Goal: Task Accomplishment & Management: Complete application form

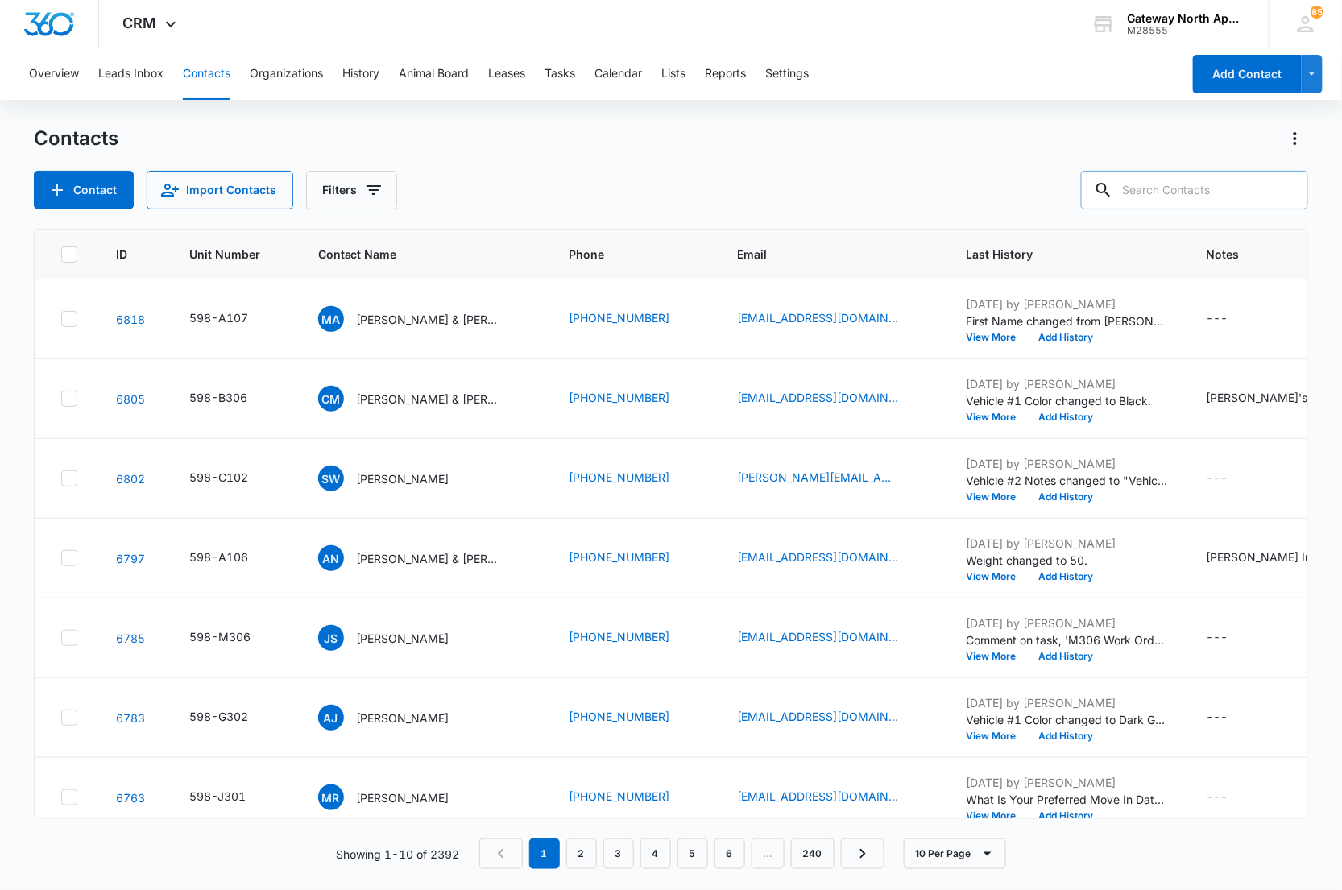
click at [1165, 188] on input "text" at bounding box center [1194, 190] width 227 height 39
type input "q301"
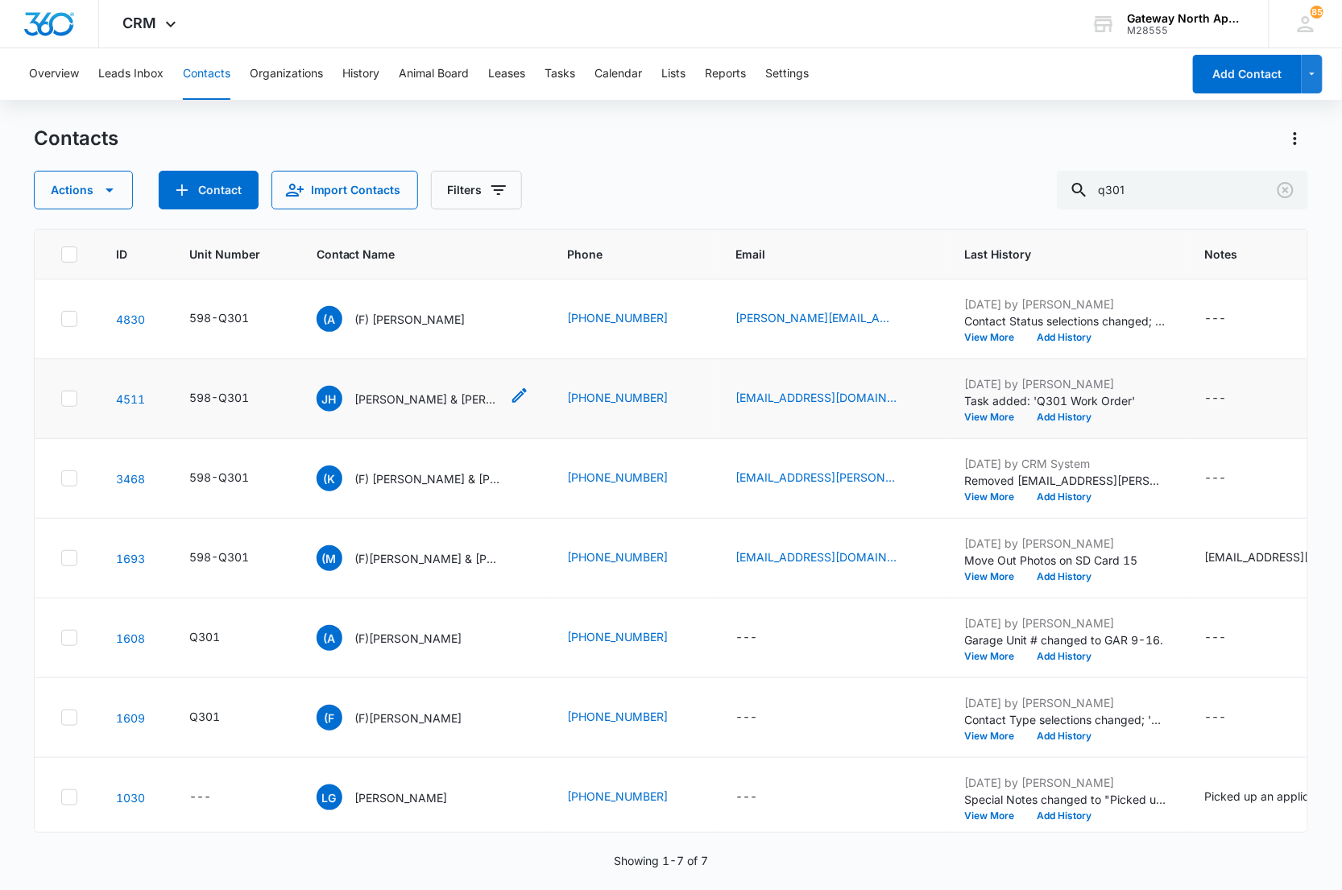
click at [433, 396] on p "[PERSON_NAME] & [PERSON_NAME]" at bounding box center [427, 399] width 145 height 17
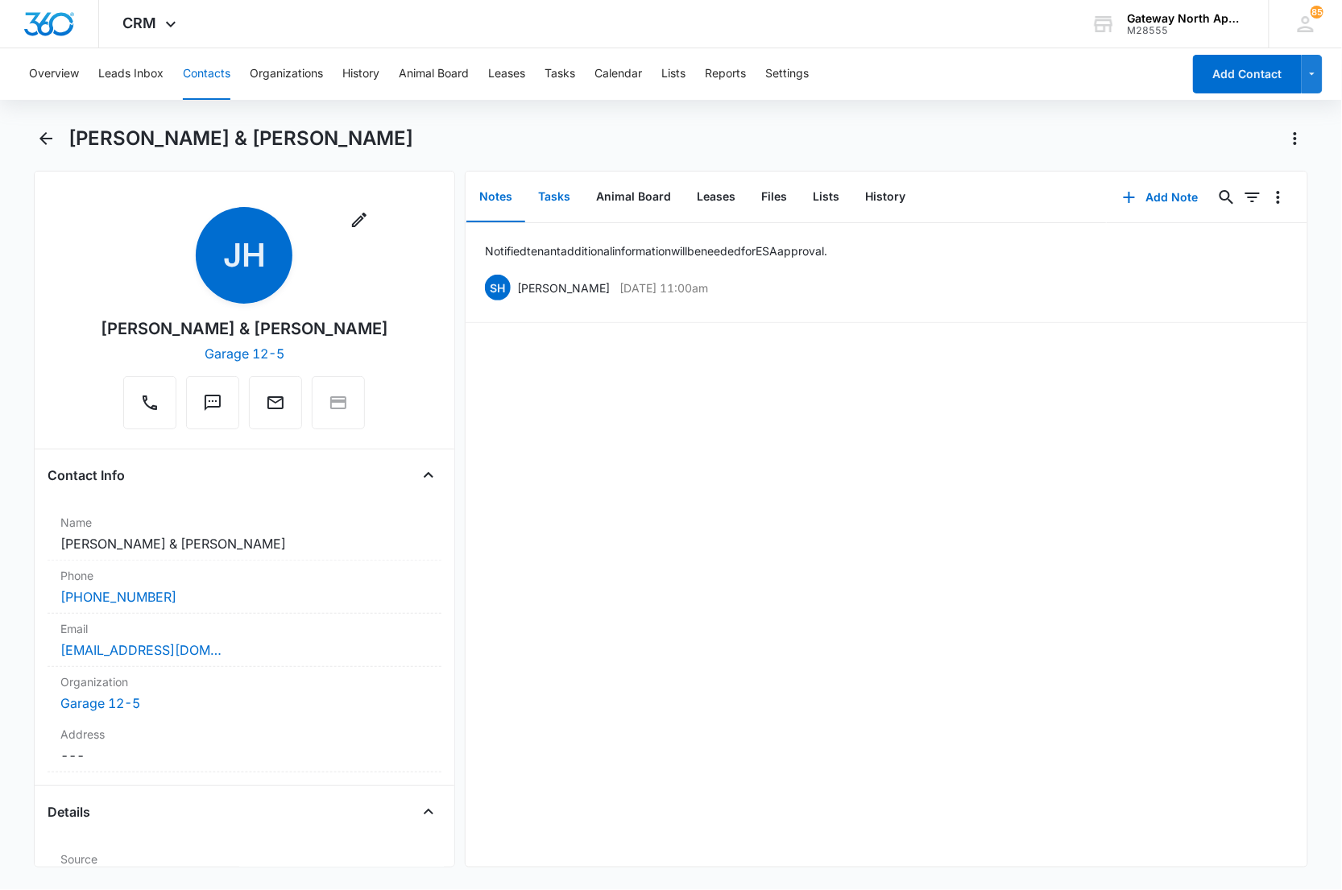
click at [544, 196] on button "Tasks" at bounding box center [554, 197] width 58 height 50
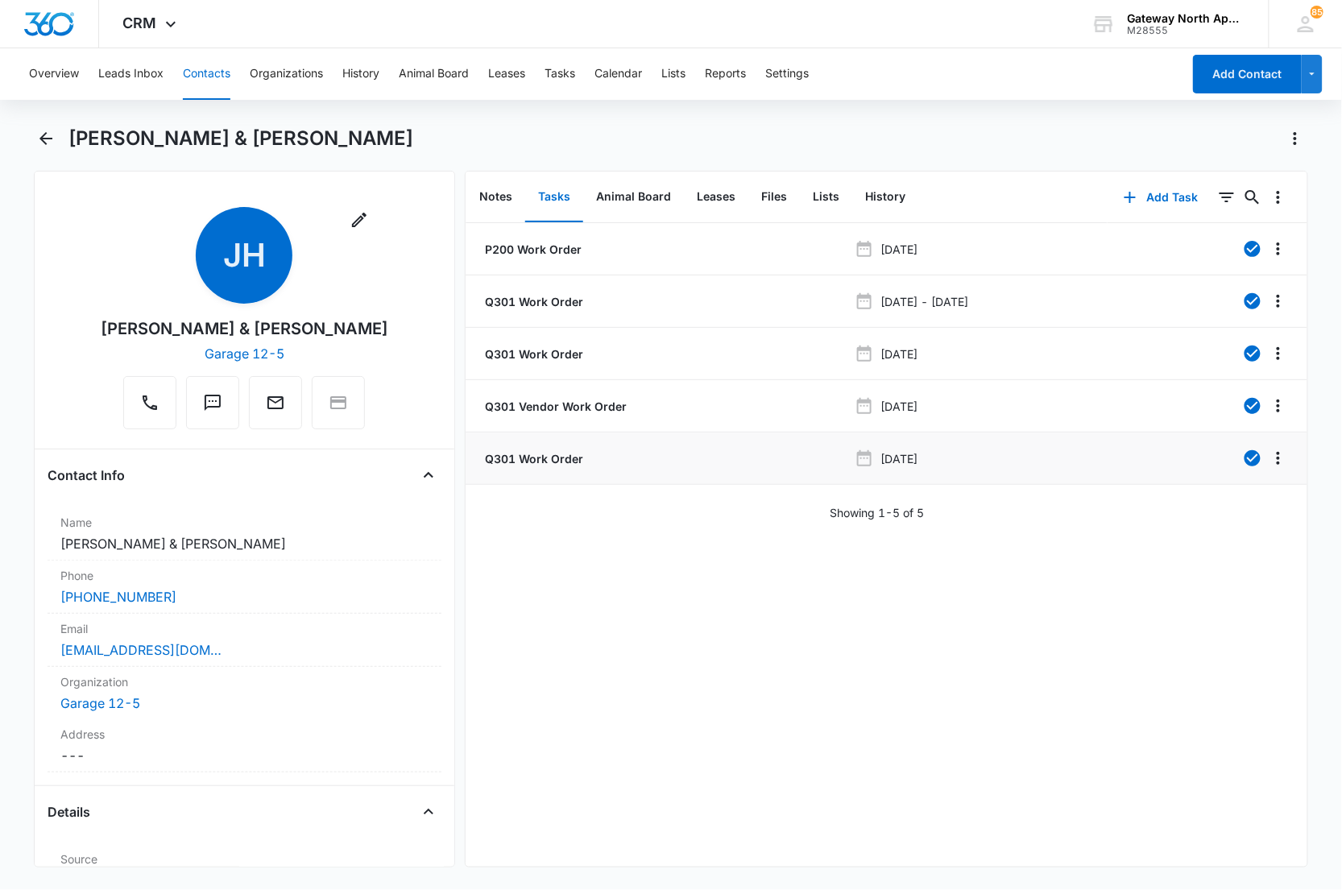
click at [557, 451] on p "Q301 Work Order" at bounding box center [533, 458] width 102 height 17
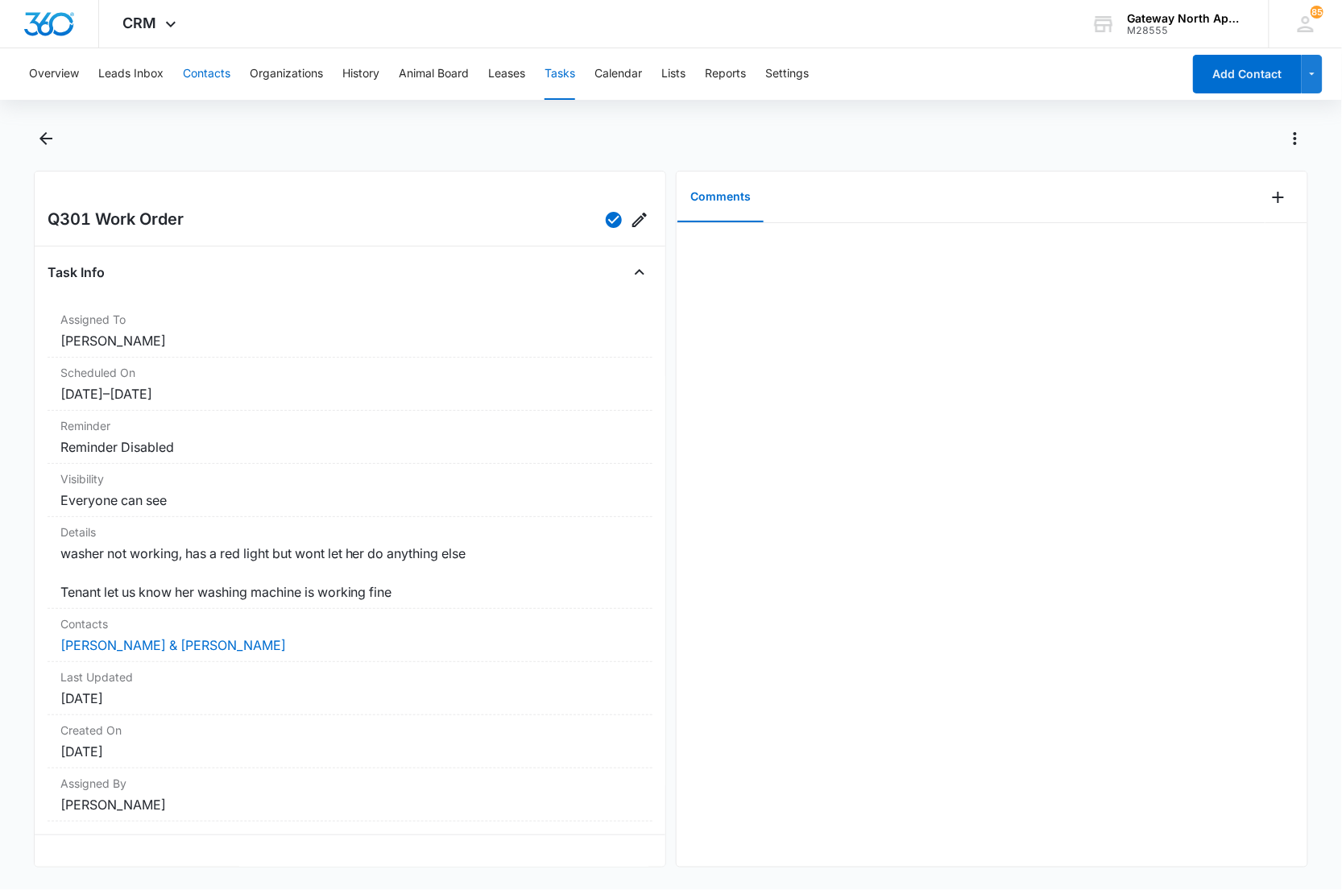
click at [226, 73] on button "Contacts" at bounding box center [207, 74] width 48 height 52
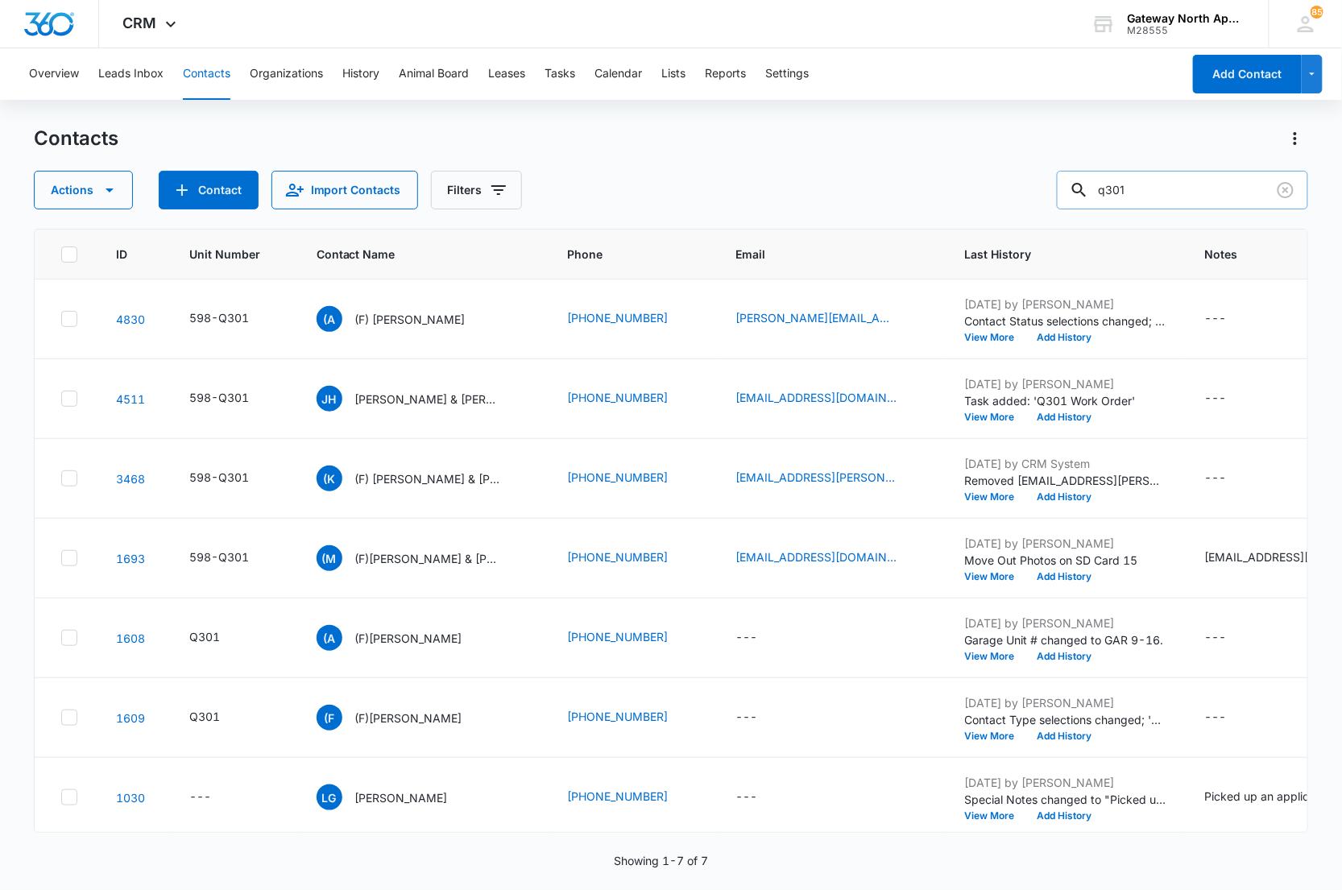
click at [1213, 186] on input "q301" at bounding box center [1182, 190] width 251 height 39
type input "q300"
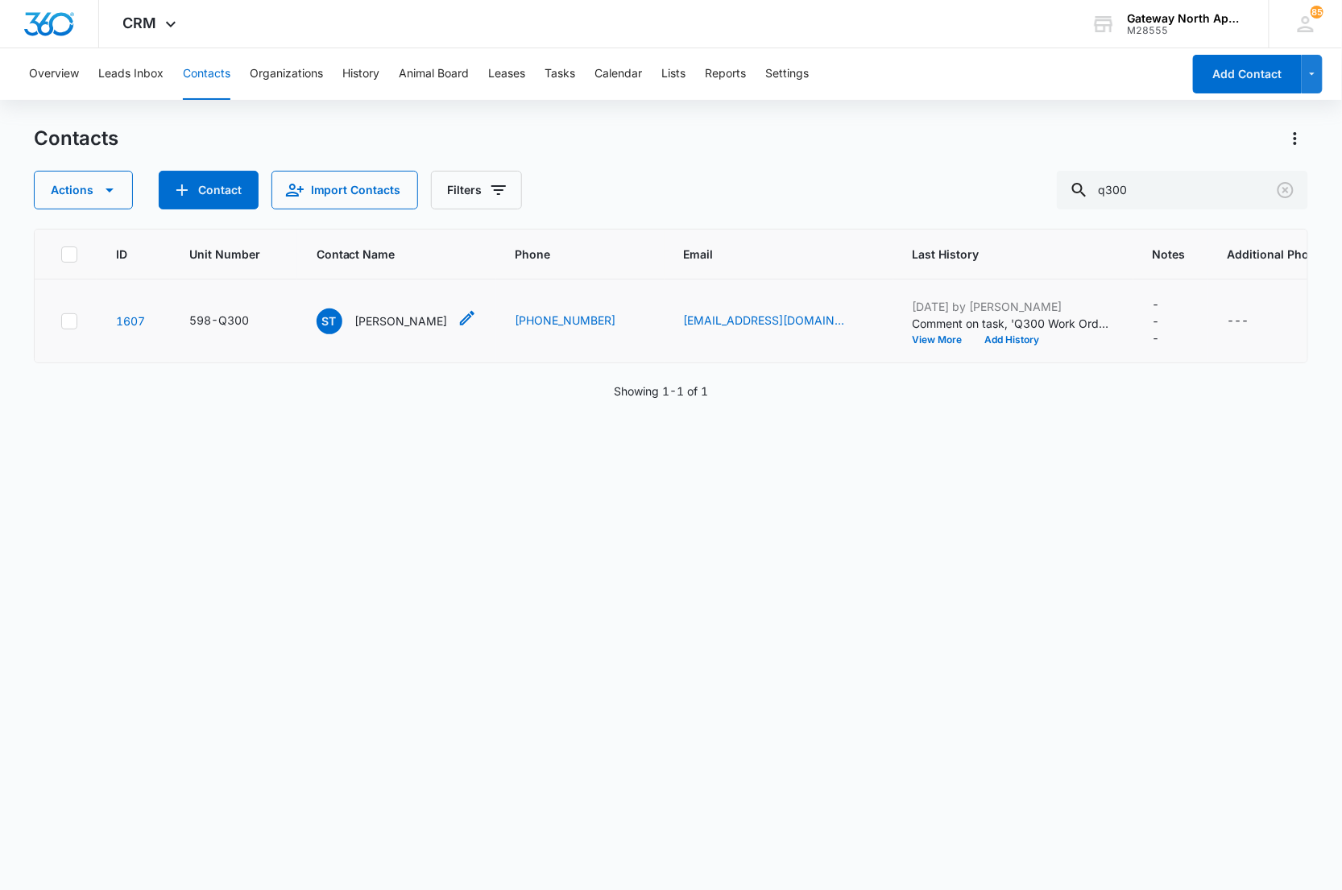
click at [398, 317] on p "[PERSON_NAME]" at bounding box center [401, 321] width 93 height 17
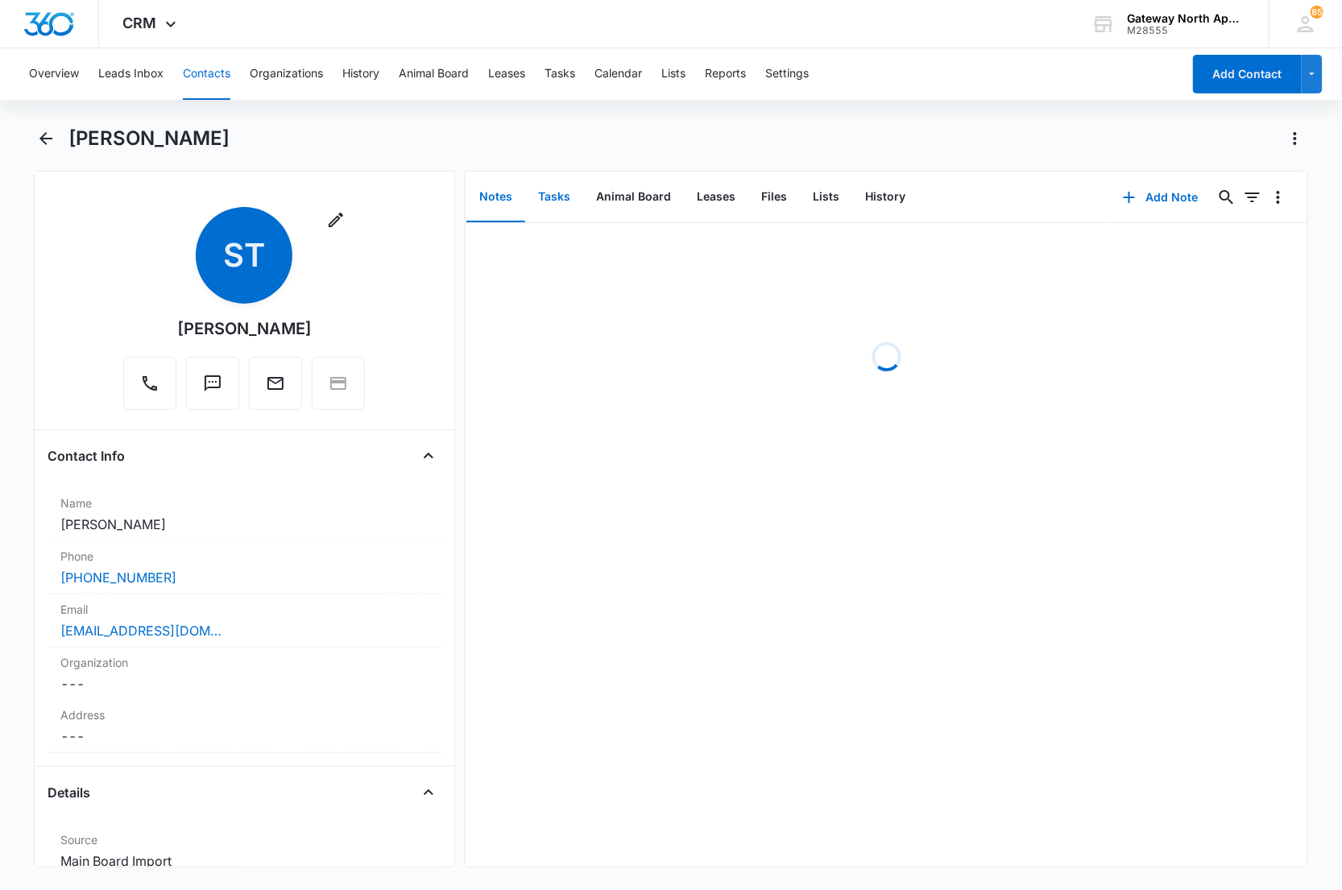
click at [537, 194] on button "Tasks" at bounding box center [554, 197] width 58 height 50
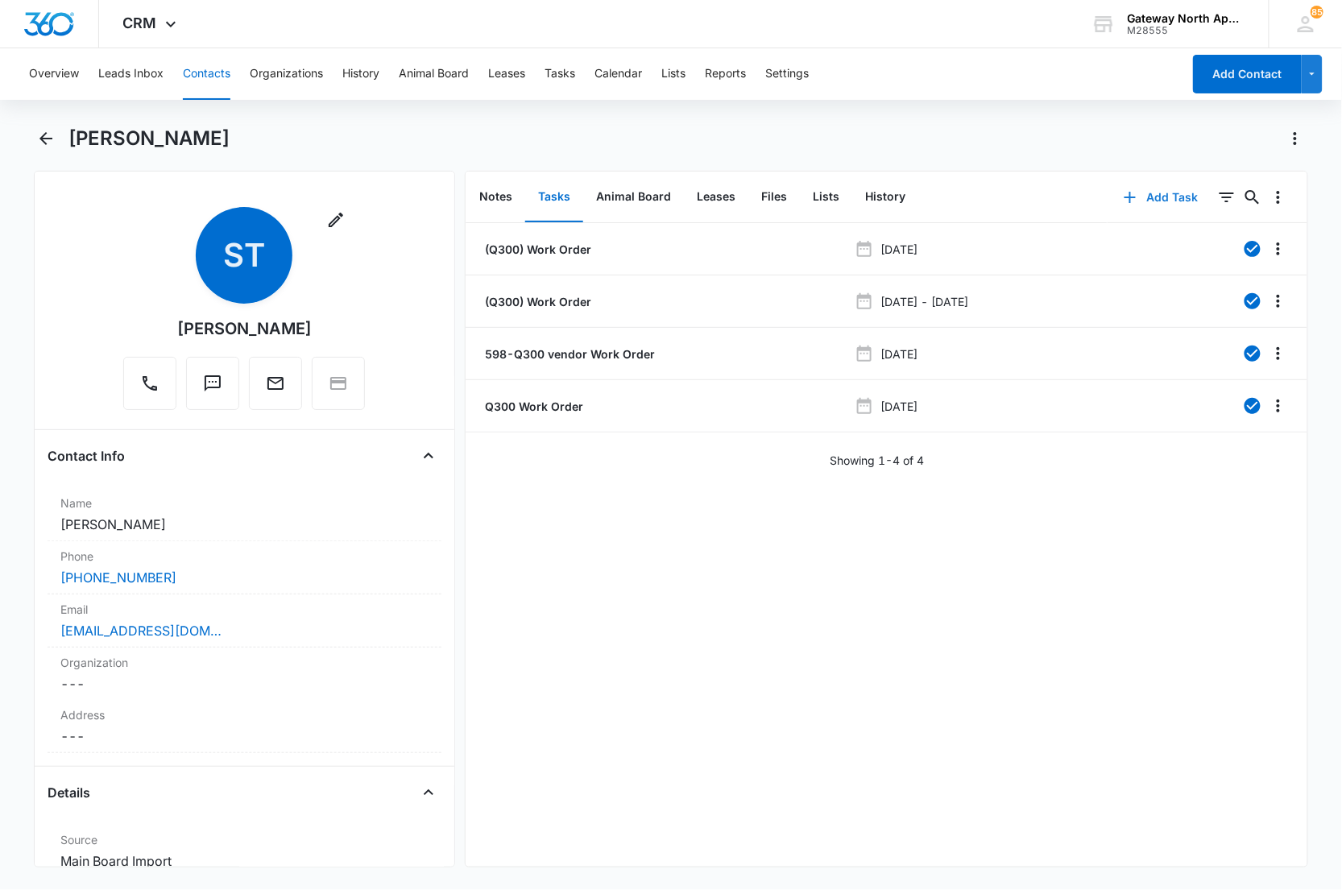
click at [1174, 196] on button "Add Task" at bounding box center [1161, 197] width 106 height 39
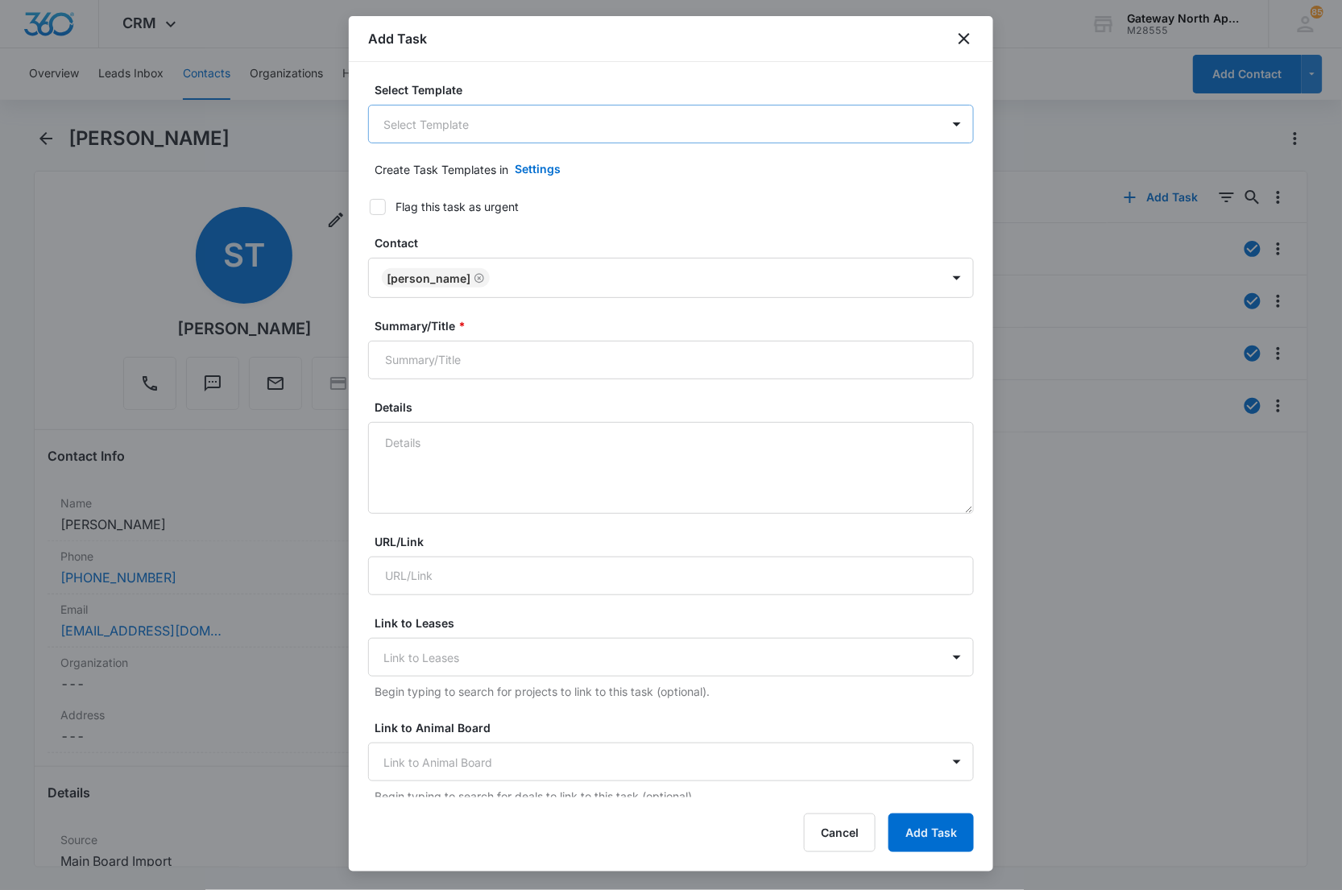
click at [576, 125] on body "CRM Apps Reputation Websites Forms CRM Email Social Content Ads Intelligence Fi…" at bounding box center [671, 445] width 1342 height 890
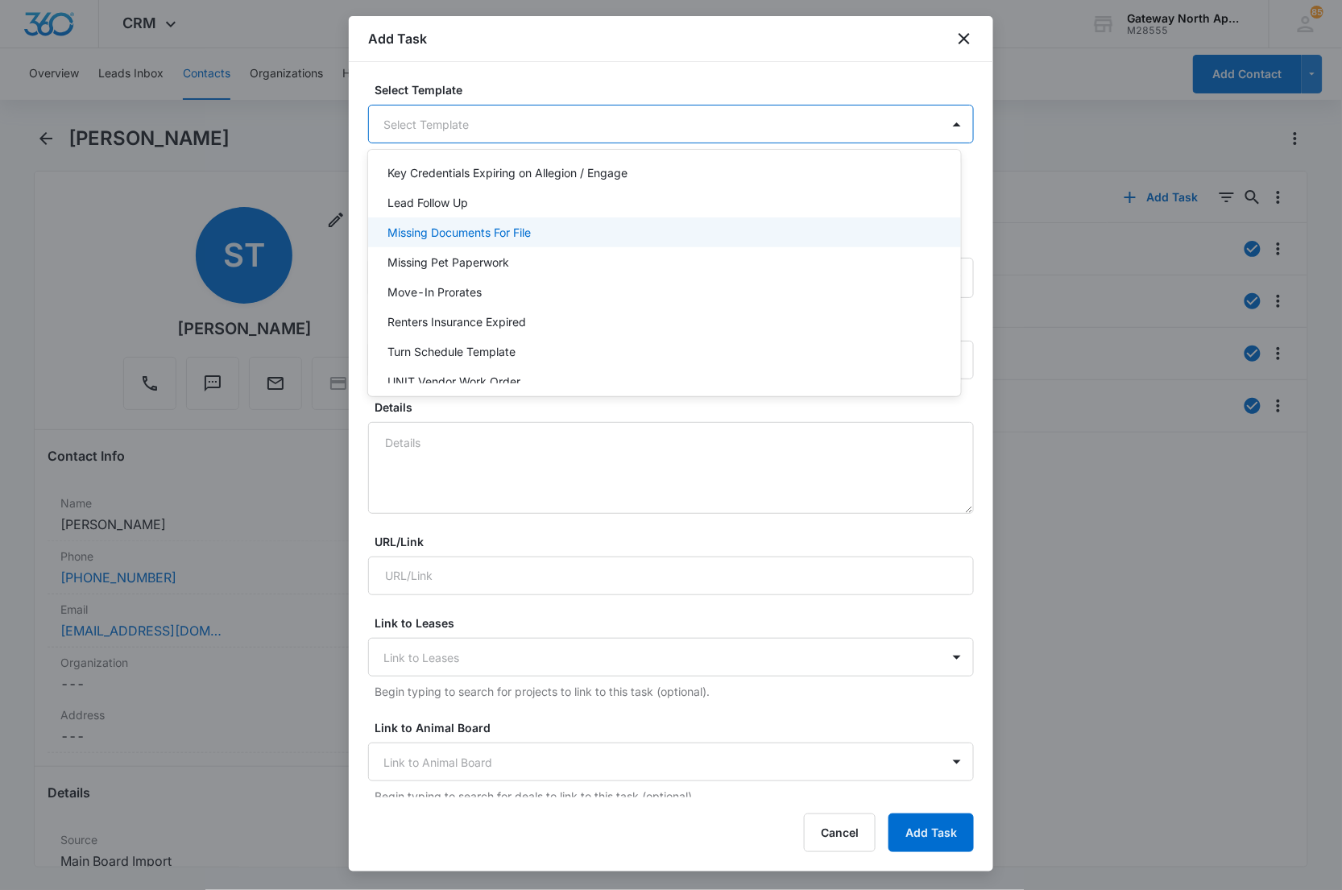
scroll to position [142, 0]
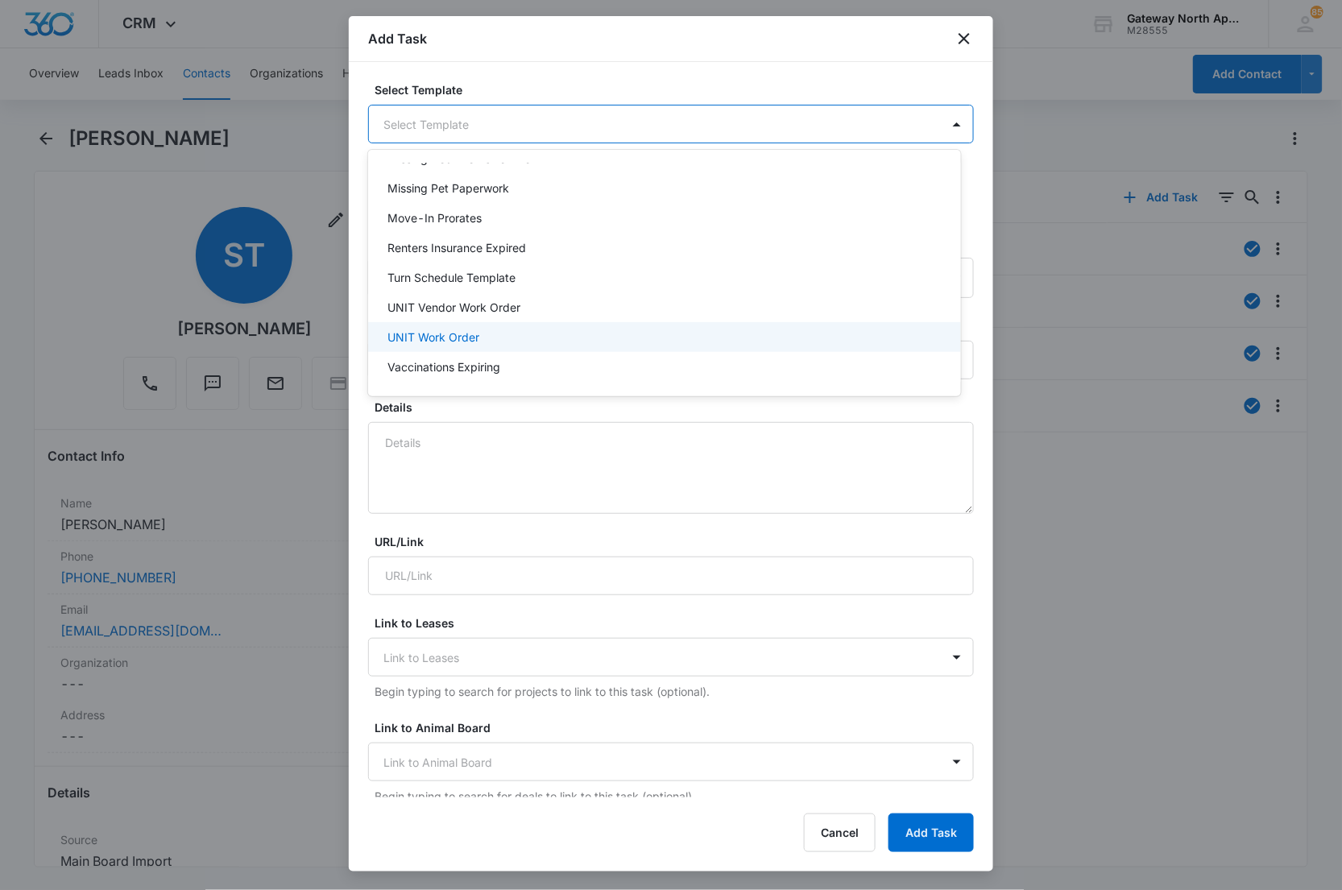
click at [503, 333] on div "UNIT Work Order" at bounding box center [662, 337] width 550 height 17
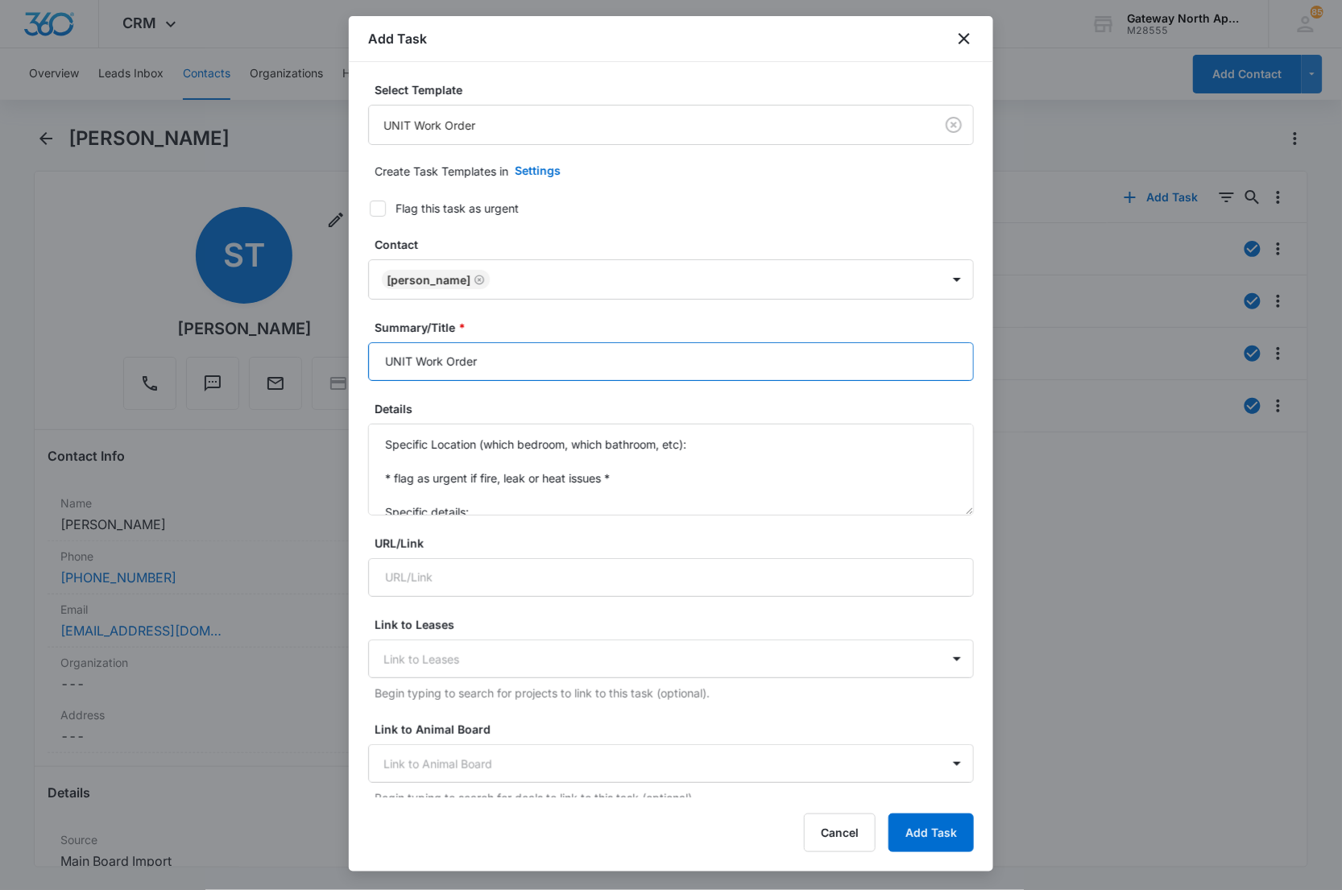
drag, startPoint x: 412, startPoint y: 356, endPoint x: 285, endPoint y: 349, distance: 127.5
click at [287, 349] on body "CRM Apps Reputation Websites Forms CRM Email Social Content Ads Intelligence Fi…" at bounding box center [671, 445] width 1342 height 890
type input "Q300 Work Order"
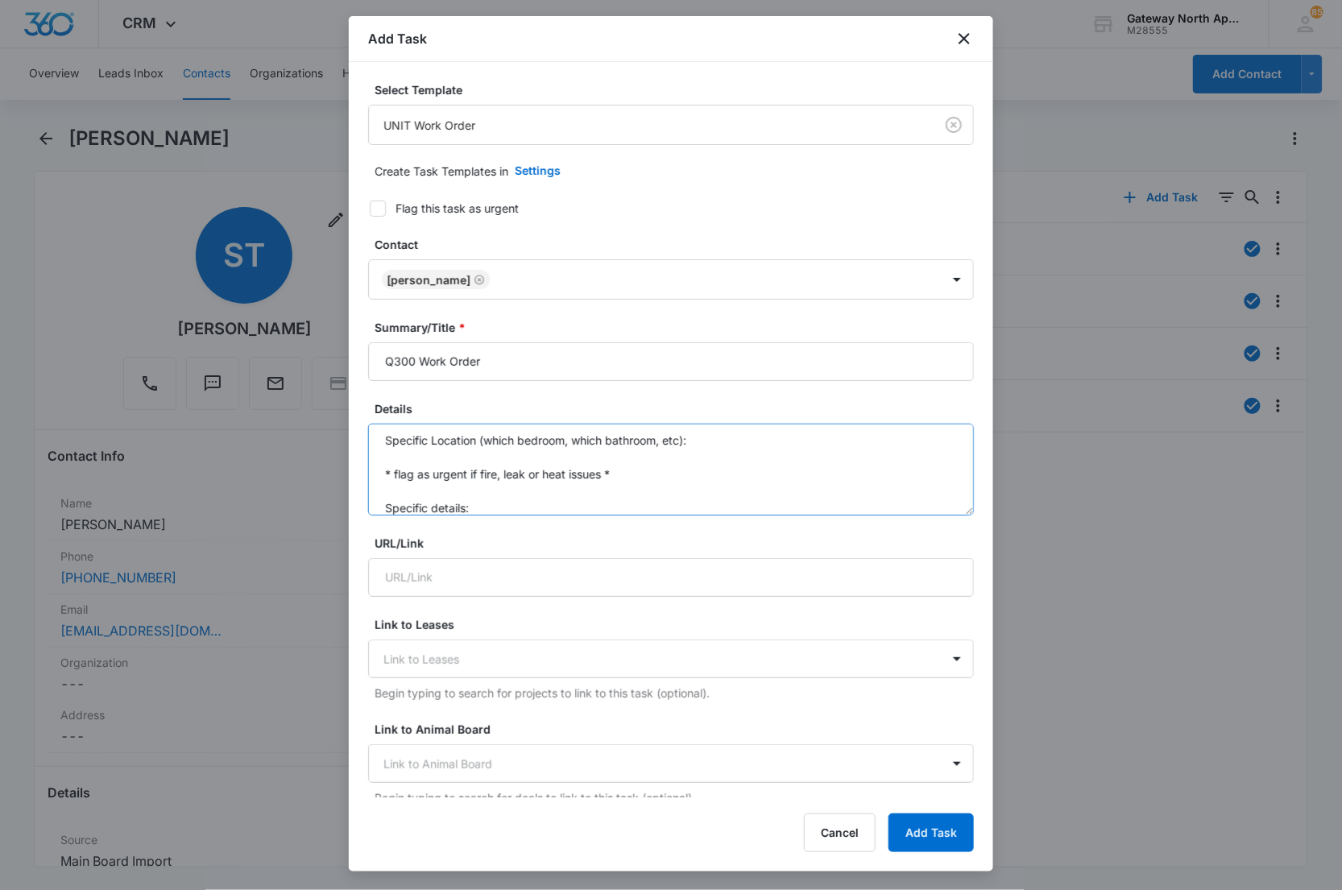
scroll to position [0, 0]
drag, startPoint x: 485, startPoint y: 513, endPoint x: 335, endPoint y: 324, distance: 241.4
click at [335, 325] on body "CRM Apps Reputation Websites Forms CRM Email Social Content Ads Intelligence Fi…" at bounding box center [671, 445] width 1342 height 890
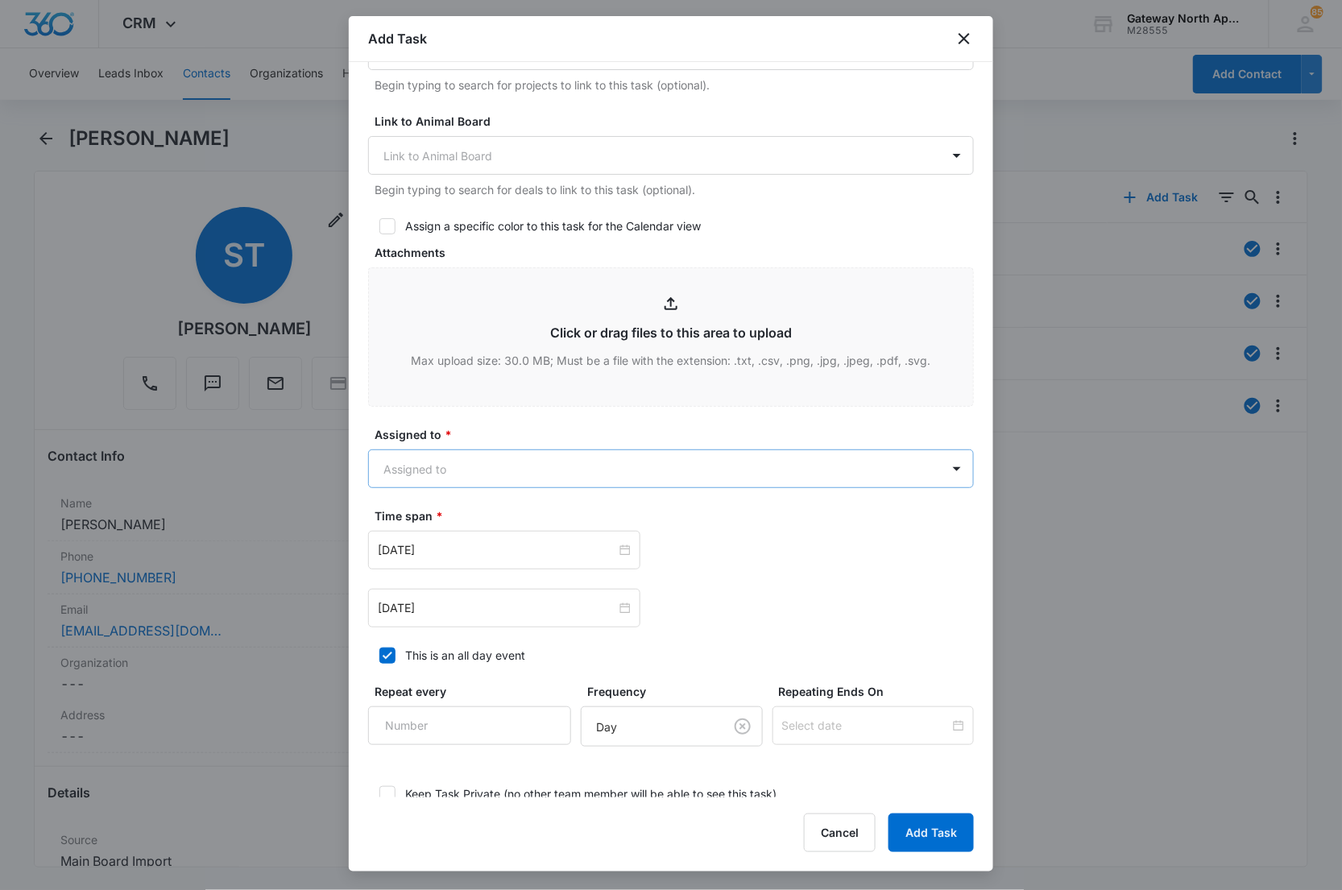
scroll to position [626, 0]
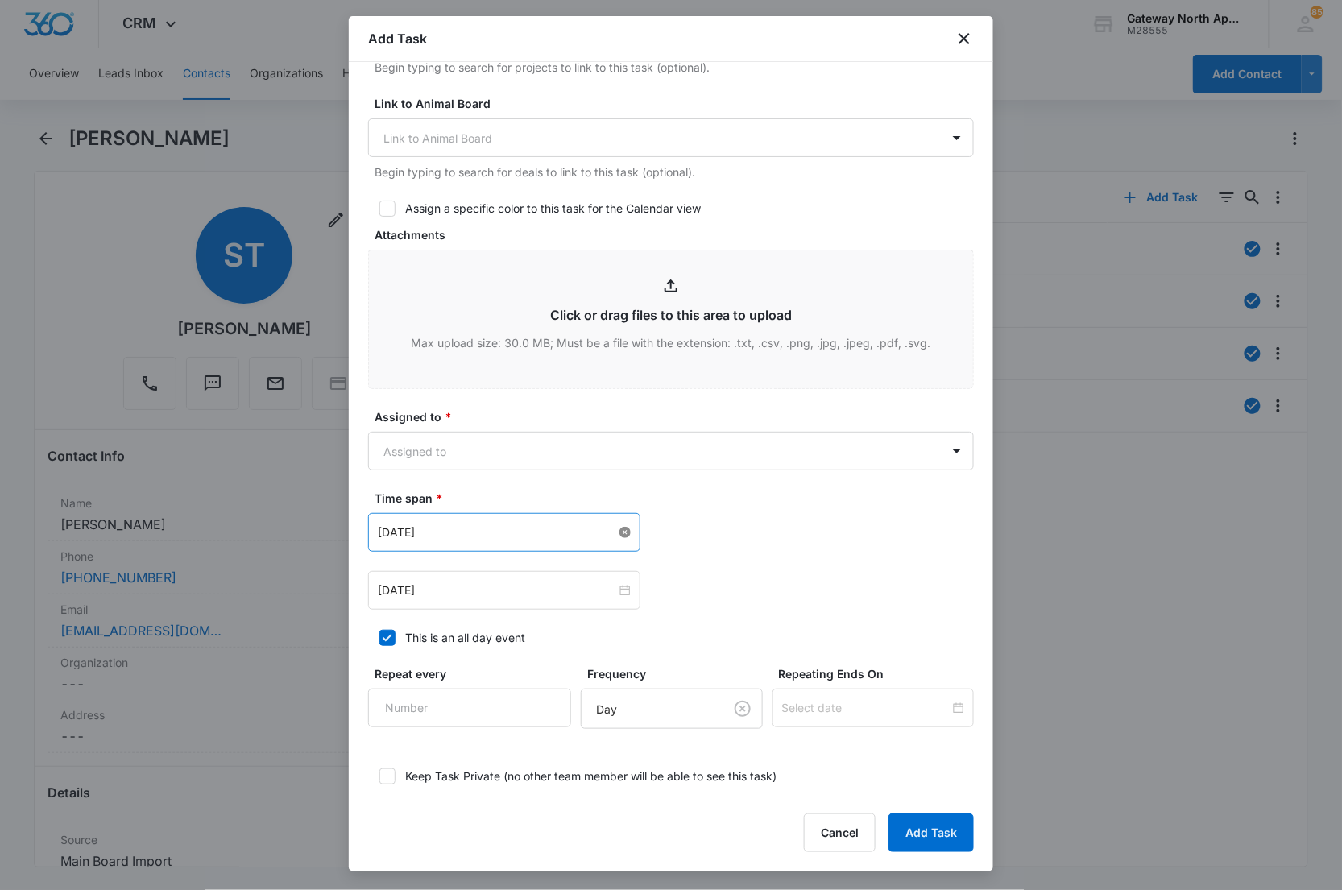
type textarea "washer not working please call before entering: [PHONE_NUMBER]"
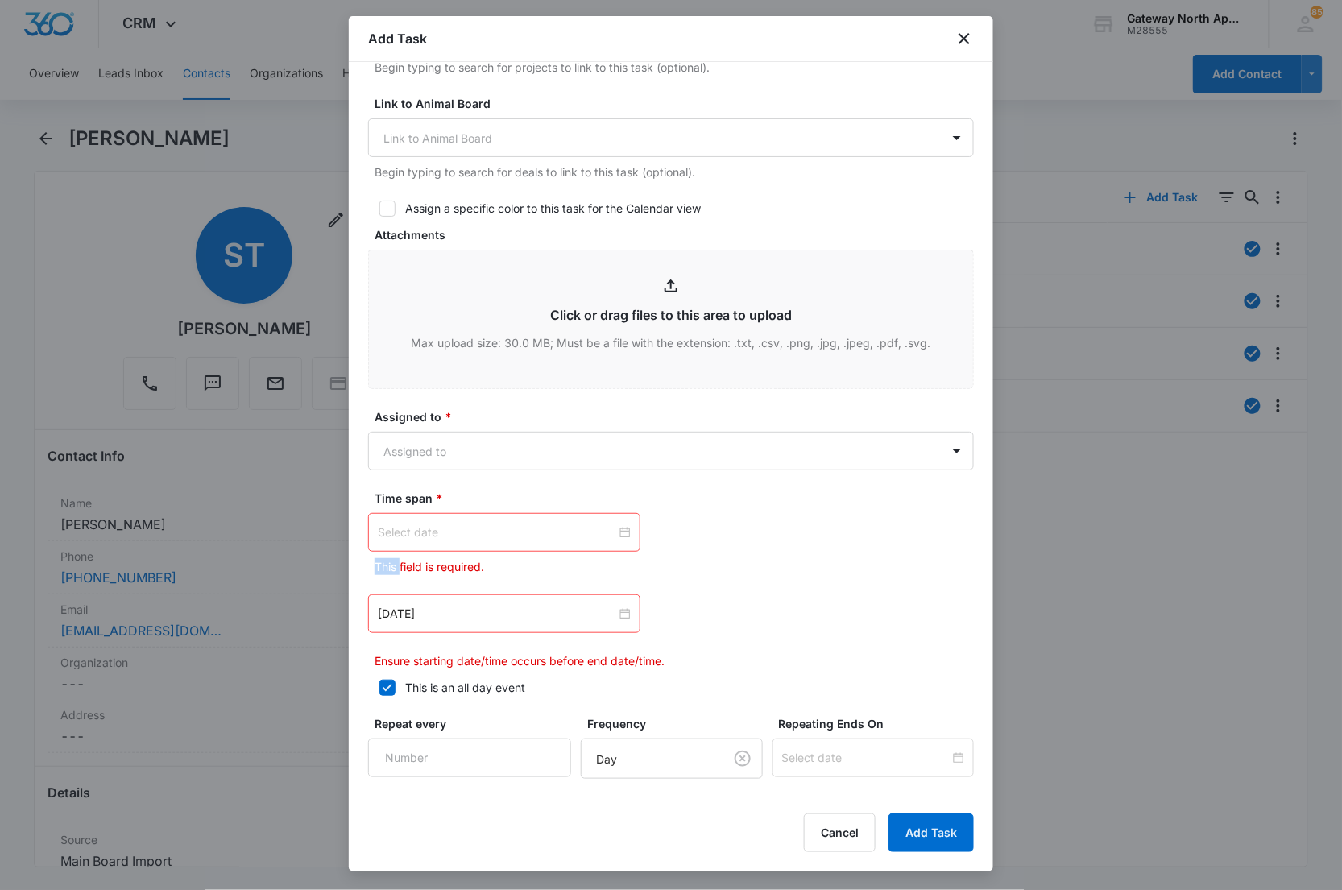
click at [620, 533] on div at bounding box center [504, 533] width 253 height 18
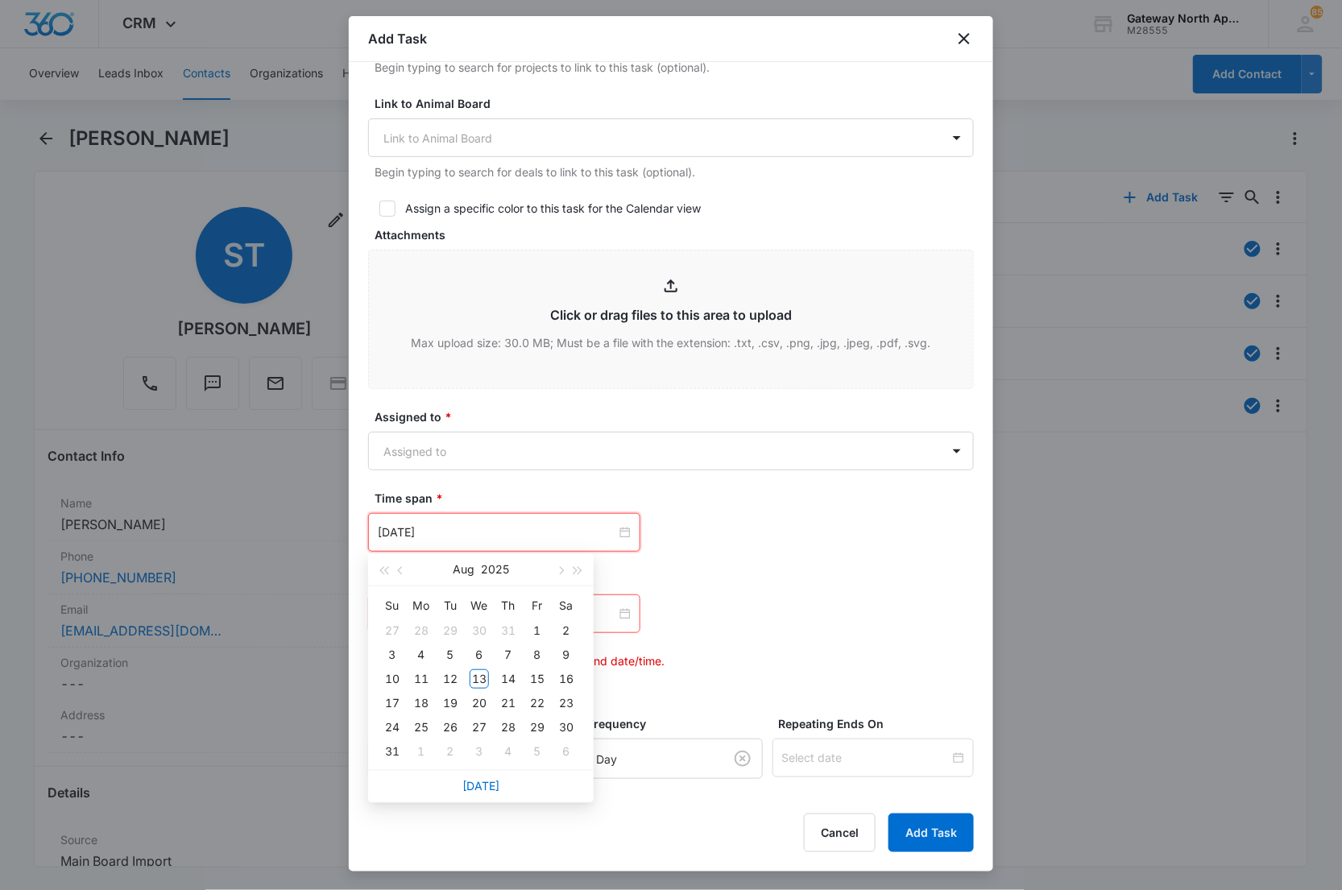
type input "[DATE]"
drag, startPoint x: 489, startPoint y: 784, endPoint x: 578, endPoint y: 665, distance: 148.5
click at [489, 781] on link "[DATE]" at bounding box center [480, 786] width 37 height 14
type input "[DATE]"
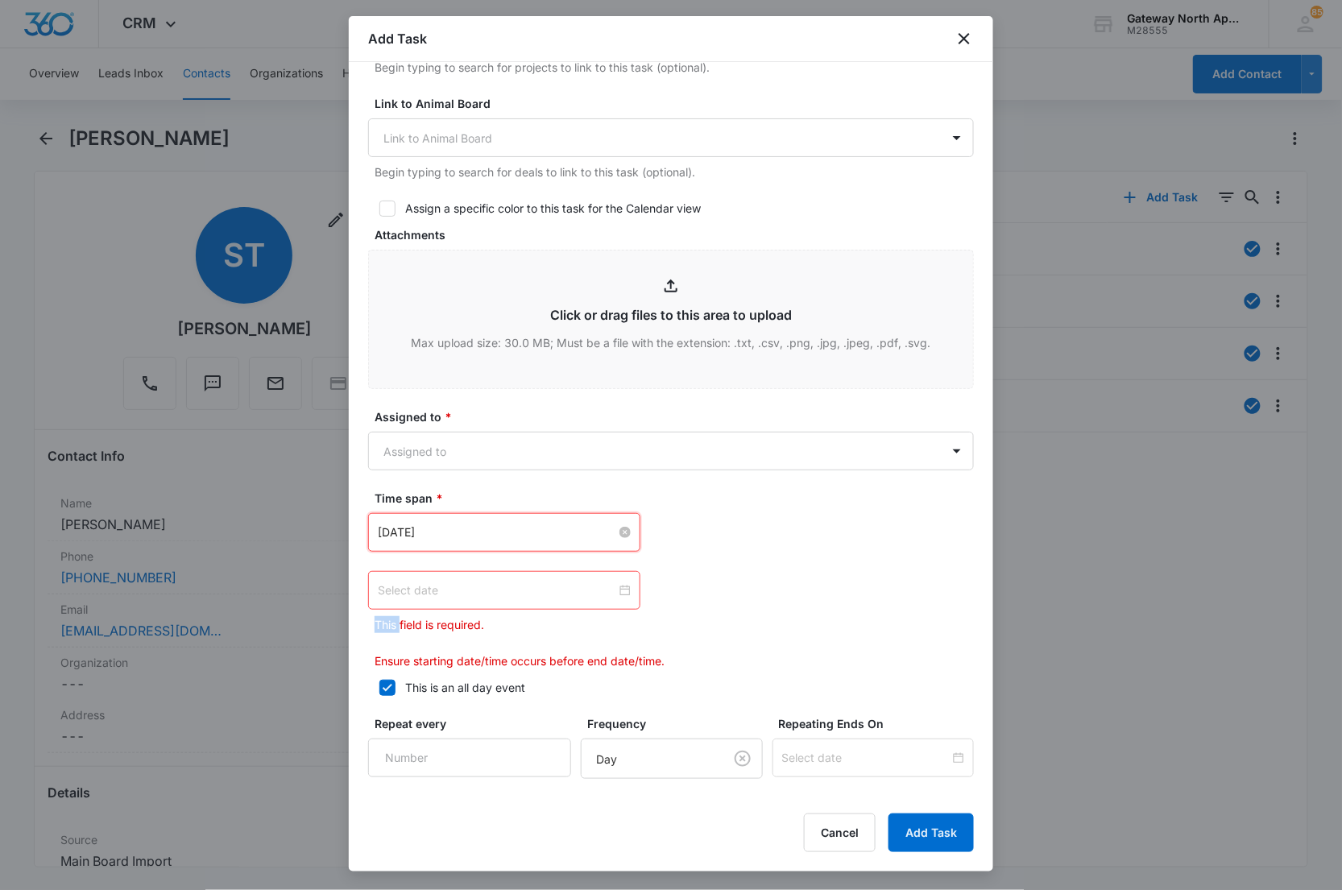
click at [621, 592] on div at bounding box center [504, 591] width 253 height 18
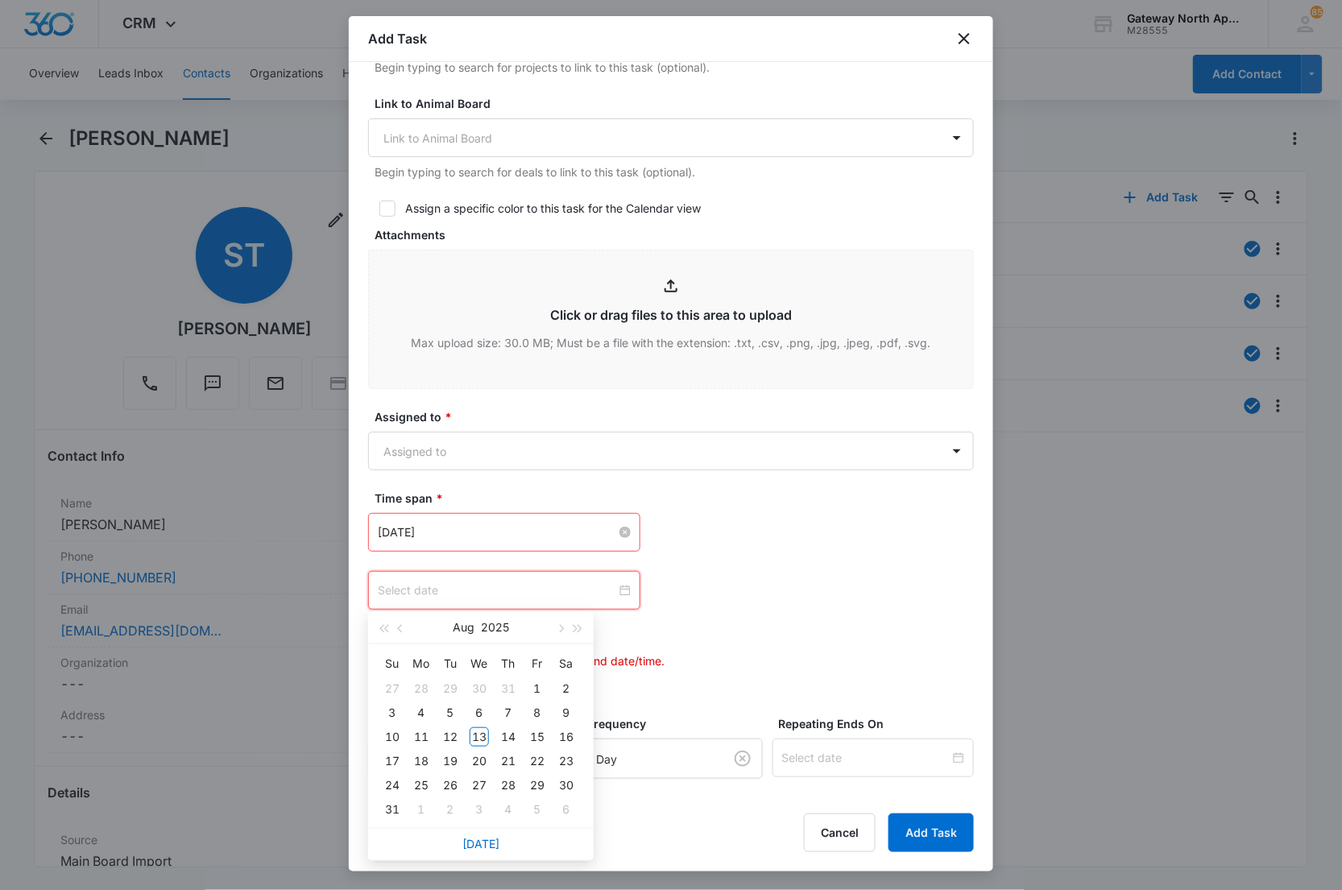
click at [623, 590] on div at bounding box center [504, 591] width 253 height 18
type input "[DATE]"
drag, startPoint x: 485, startPoint y: 851, endPoint x: 491, endPoint y: 818, distance: 32.9
click at [486, 840] on div "[DATE]" at bounding box center [481, 844] width 226 height 32
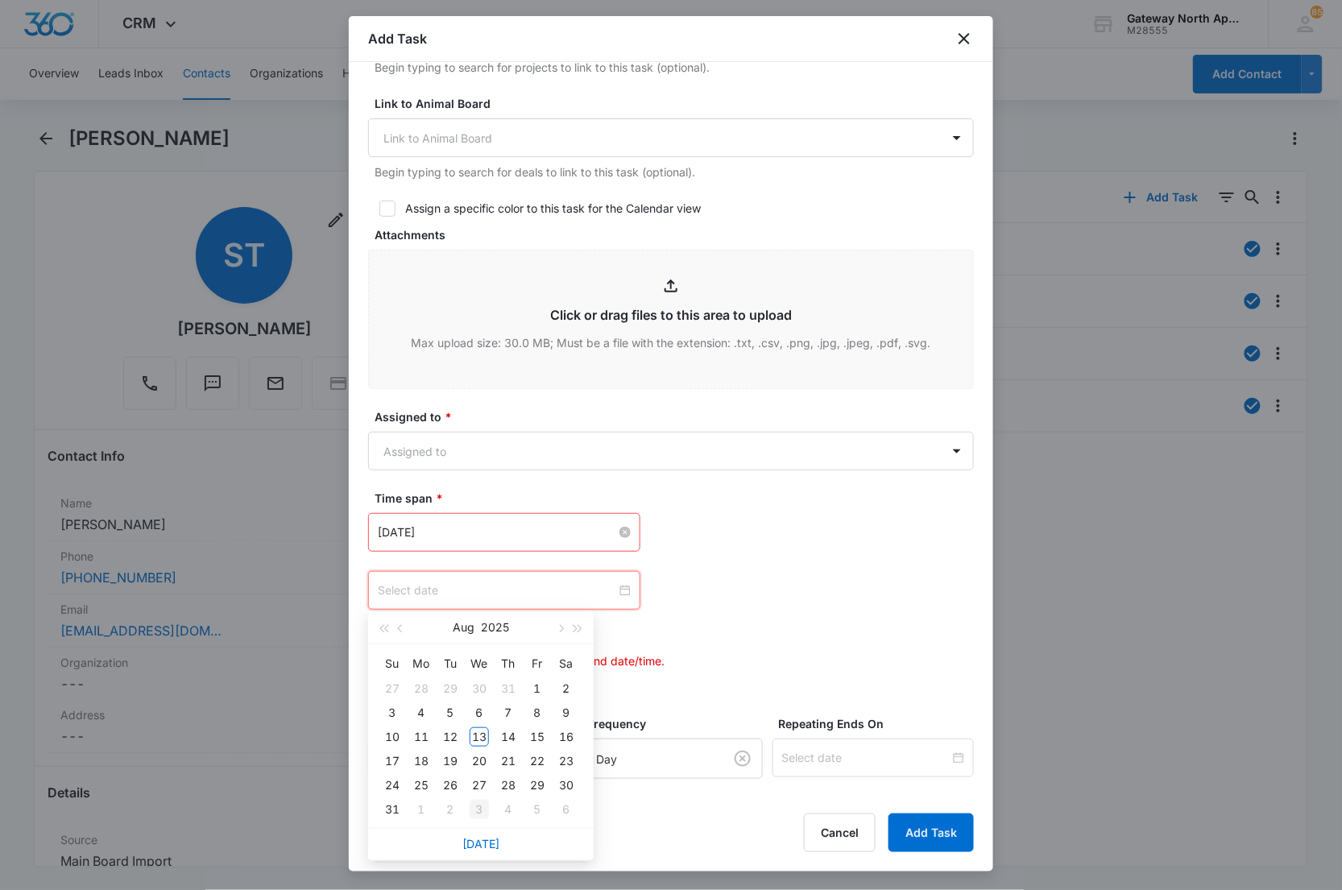
type input "[DATE]"
click at [488, 837] on link "[DATE]" at bounding box center [480, 844] width 37 height 14
type input "[DATE]"
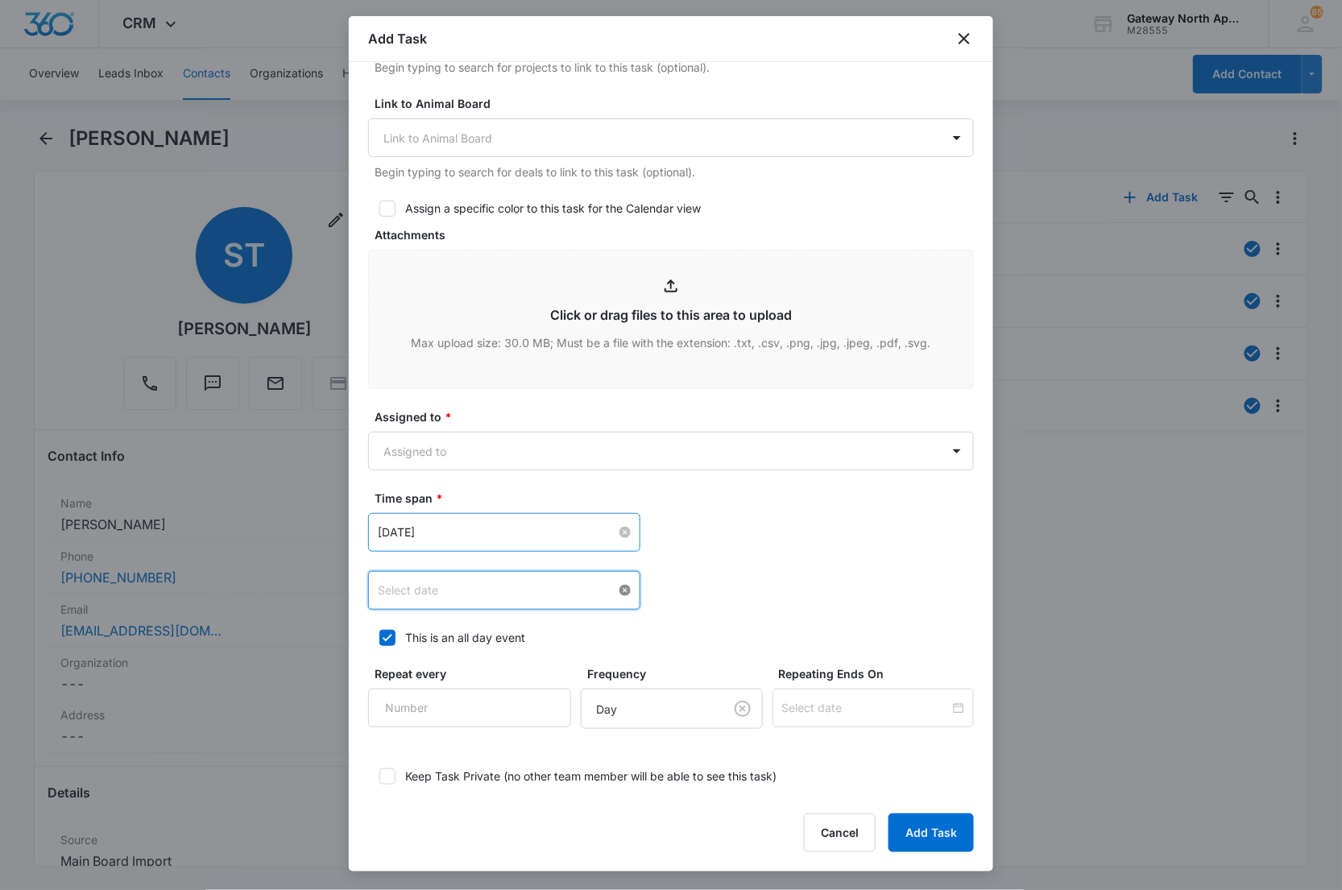
click at [616, 591] on div at bounding box center [504, 591] width 253 height 18
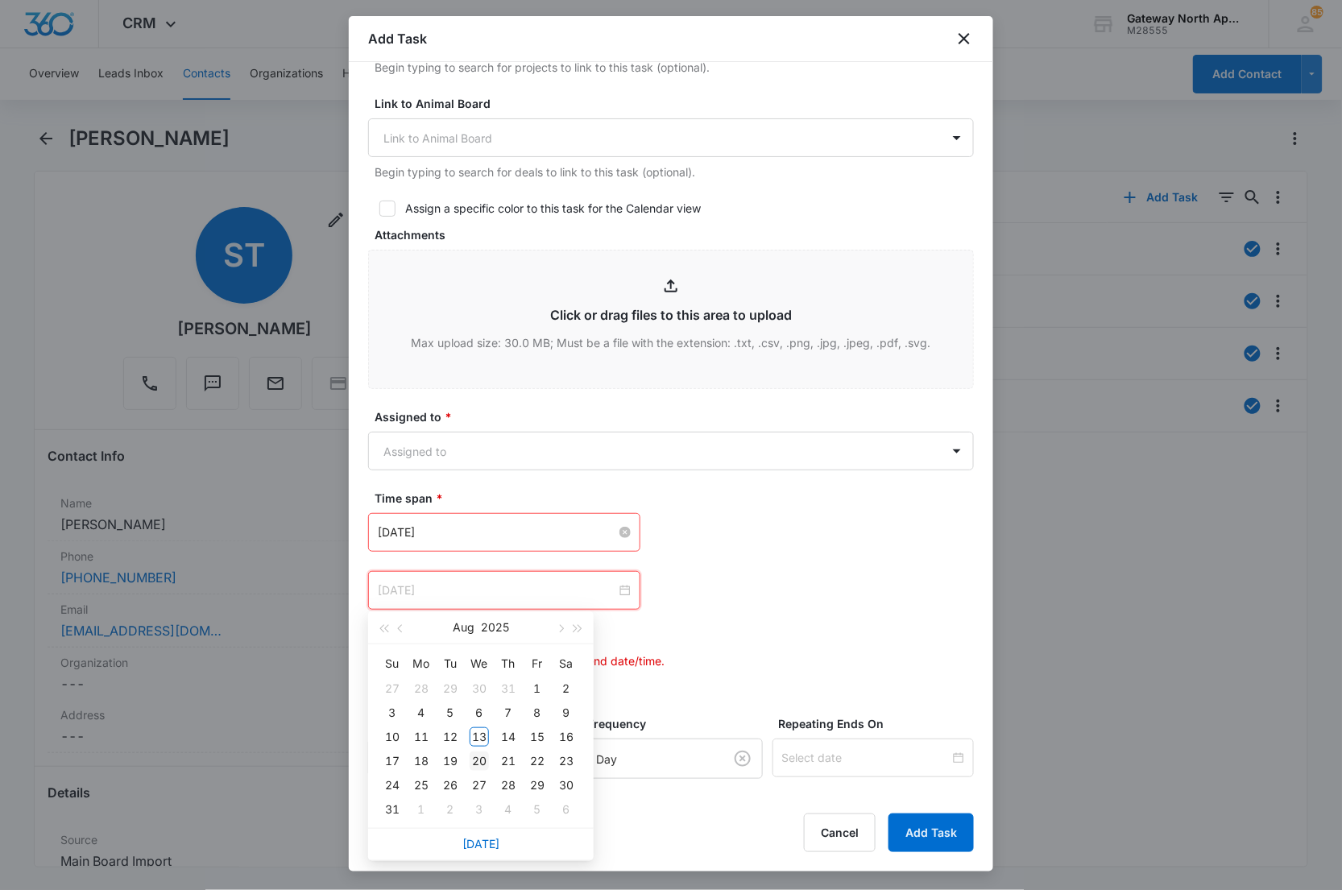
type input "[DATE]"
click at [484, 760] on div "20" at bounding box center [479, 761] width 19 height 19
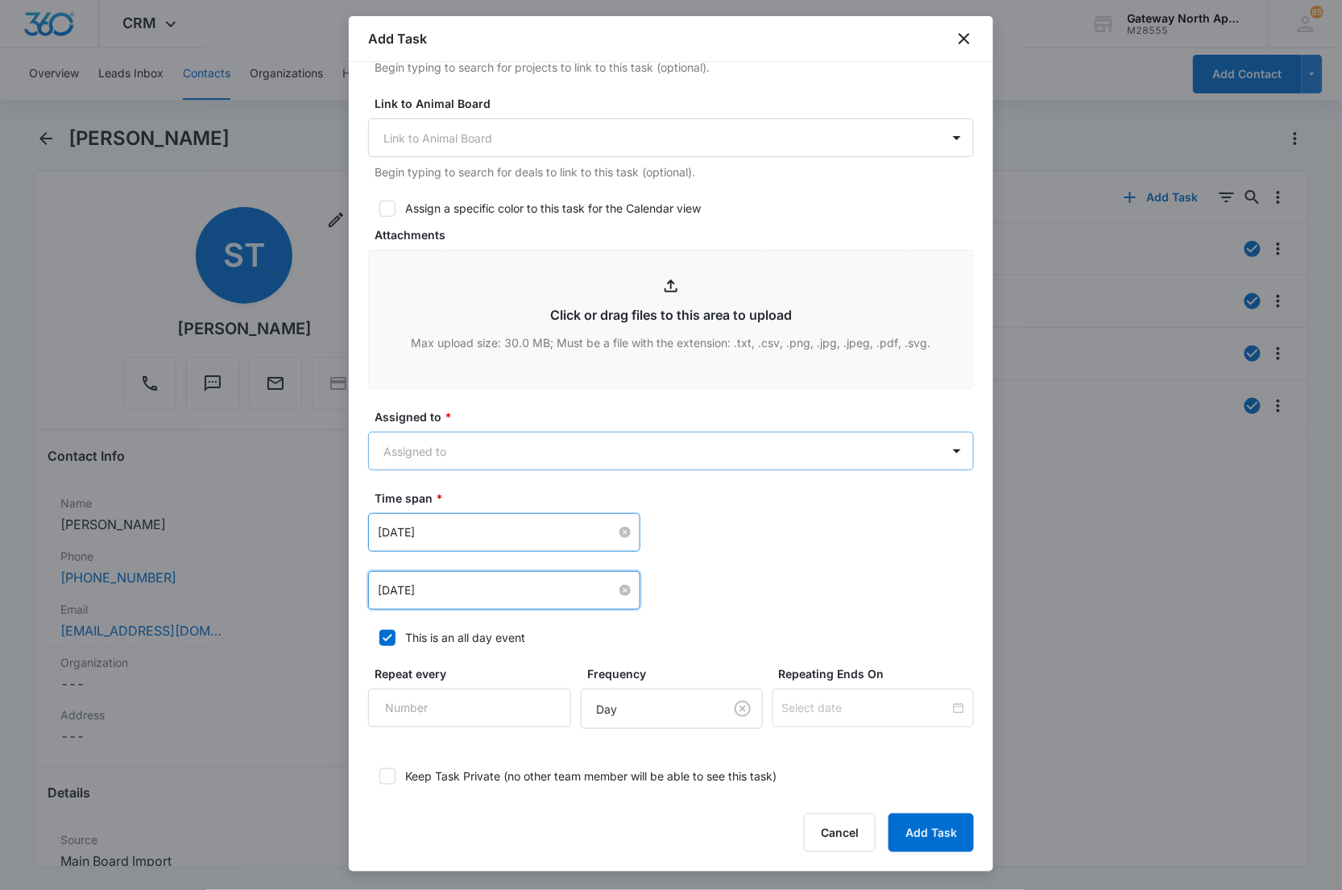
click at [619, 448] on body "CRM Apps Reputation Websites Forms CRM Email Social Content Ads Intelligence Fi…" at bounding box center [671, 445] width 1342 height 890
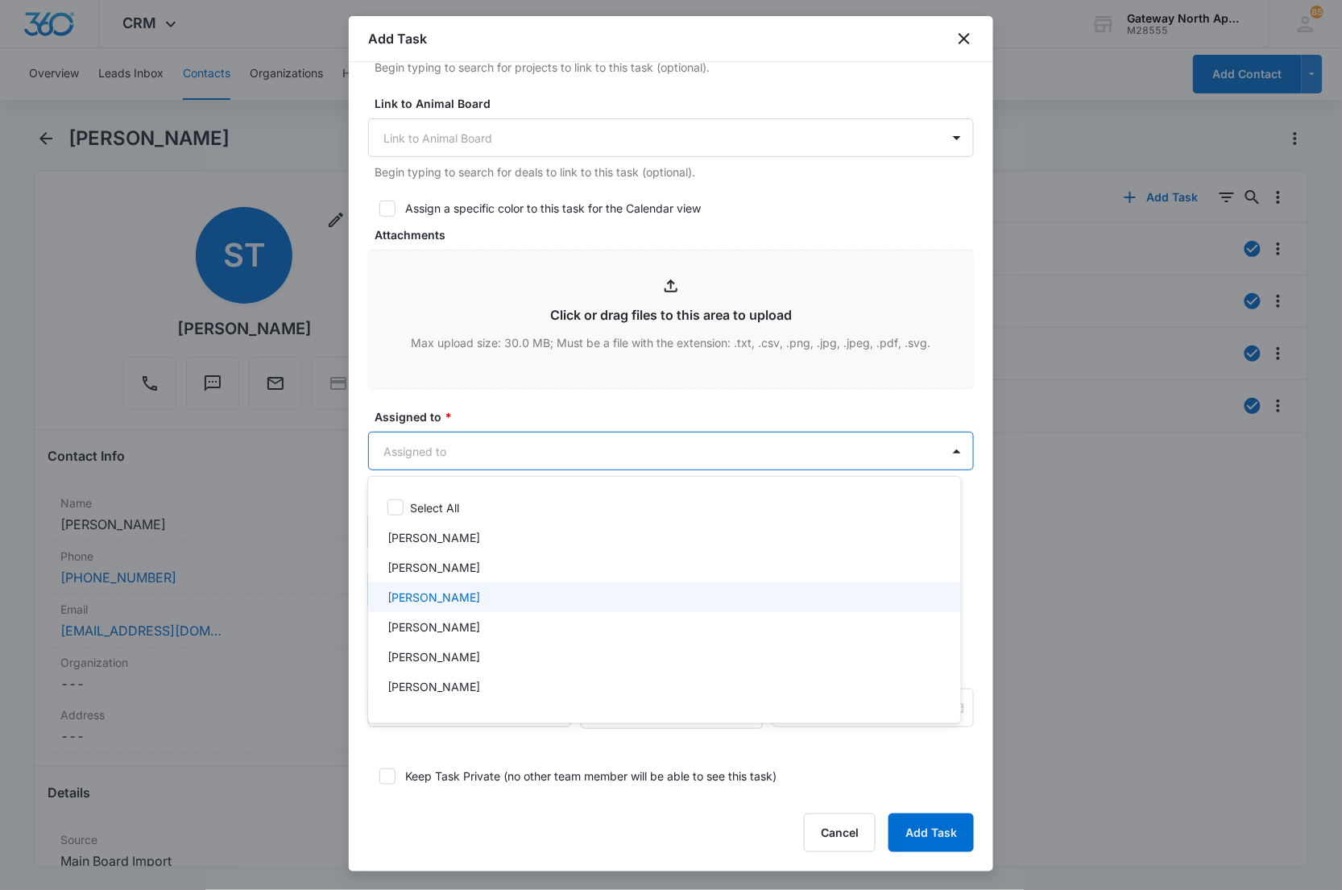
click at [501, 594] on div "[PERSON_NAME]" at bounding box center [662, 597] width 550 height 17
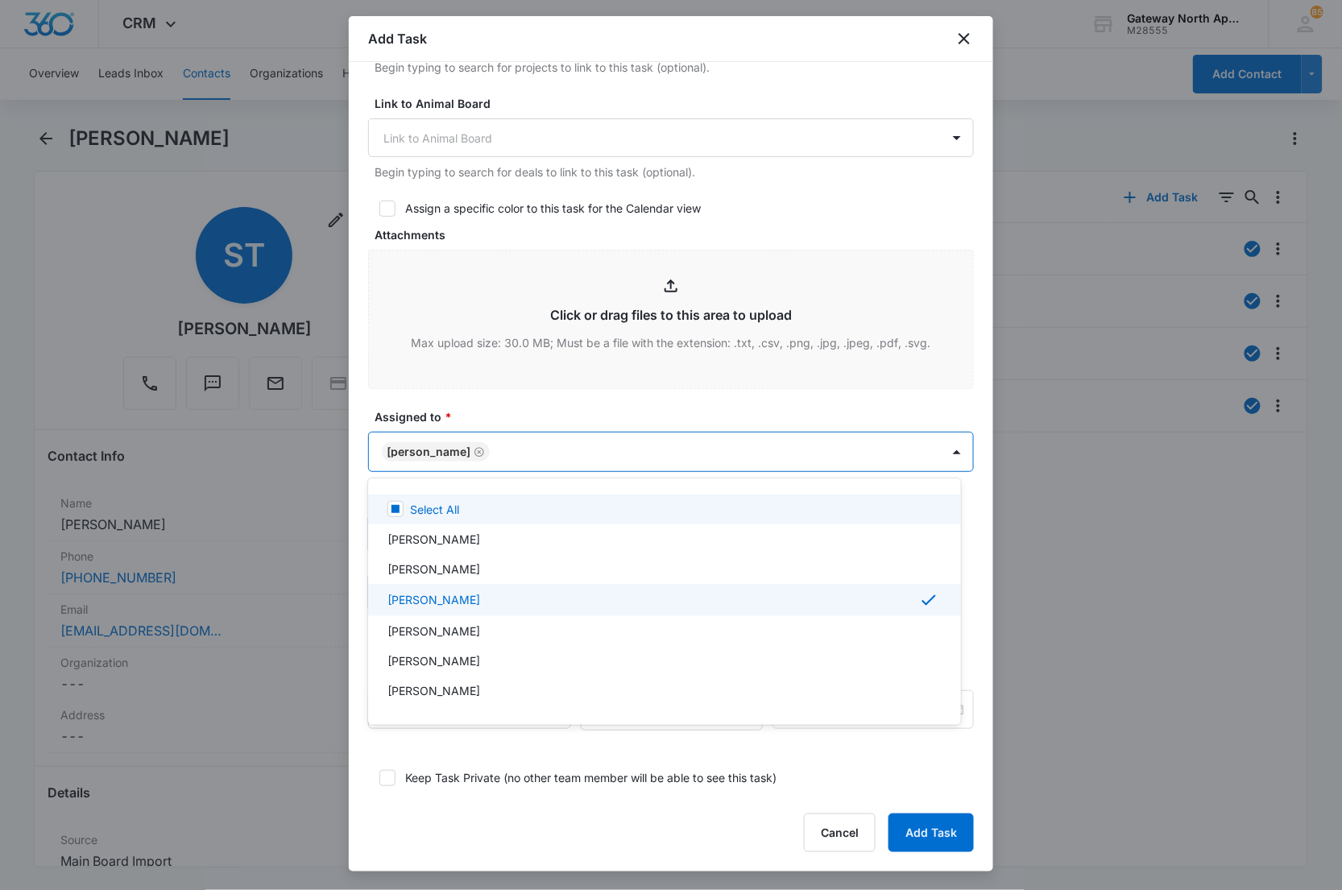
click at [657, 401] on div at bounding box center [671, 445] width 1342 height 890
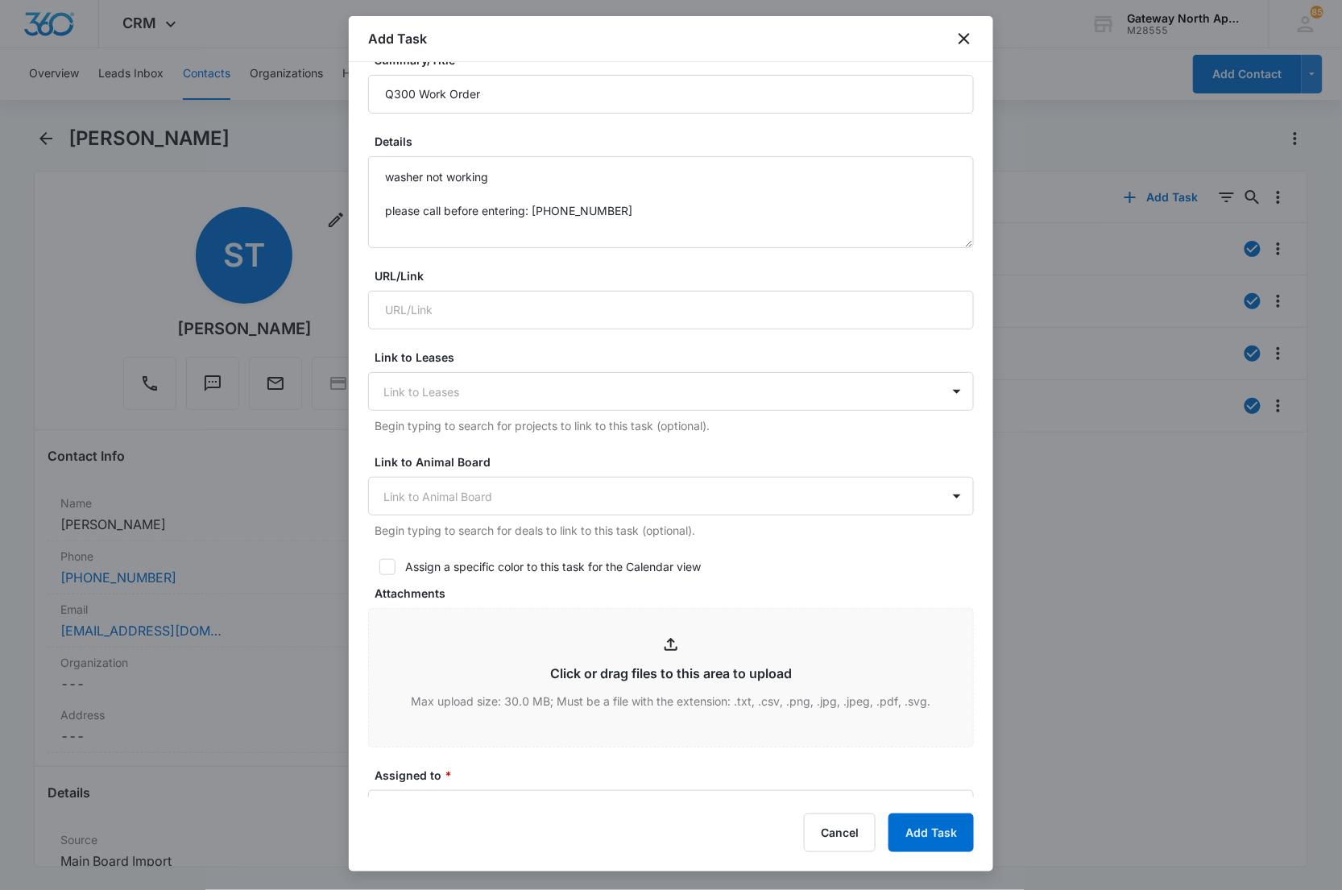
scroll to position [0, 0]
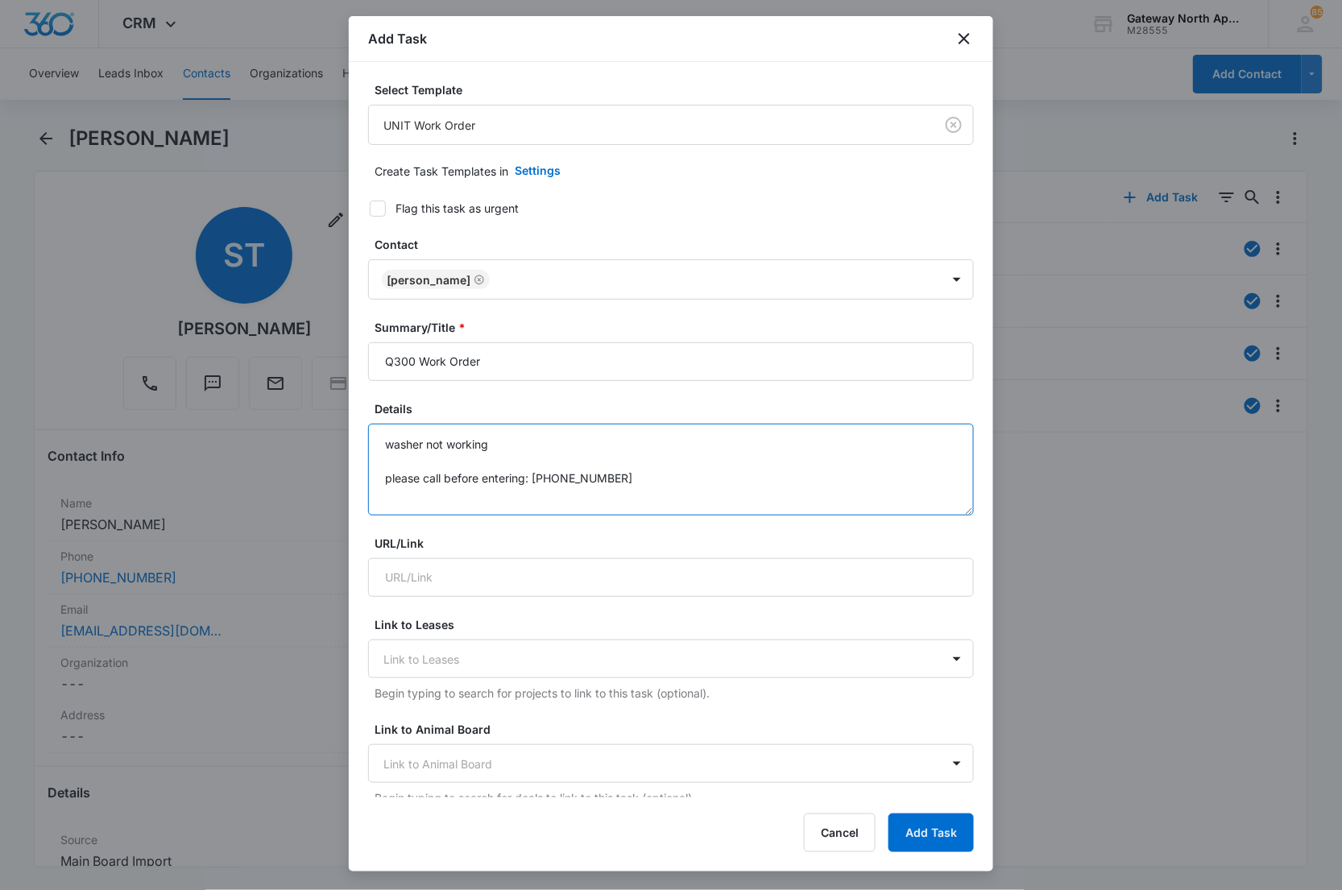
click at [518, 445] on textarea "washer not working please call before entering: [PHONE_NUMBER]" at bounding box center [671, 470] width 606 height 92
type textarea "washer not working, not dispensing enought water, seems like dishes arent getti…"
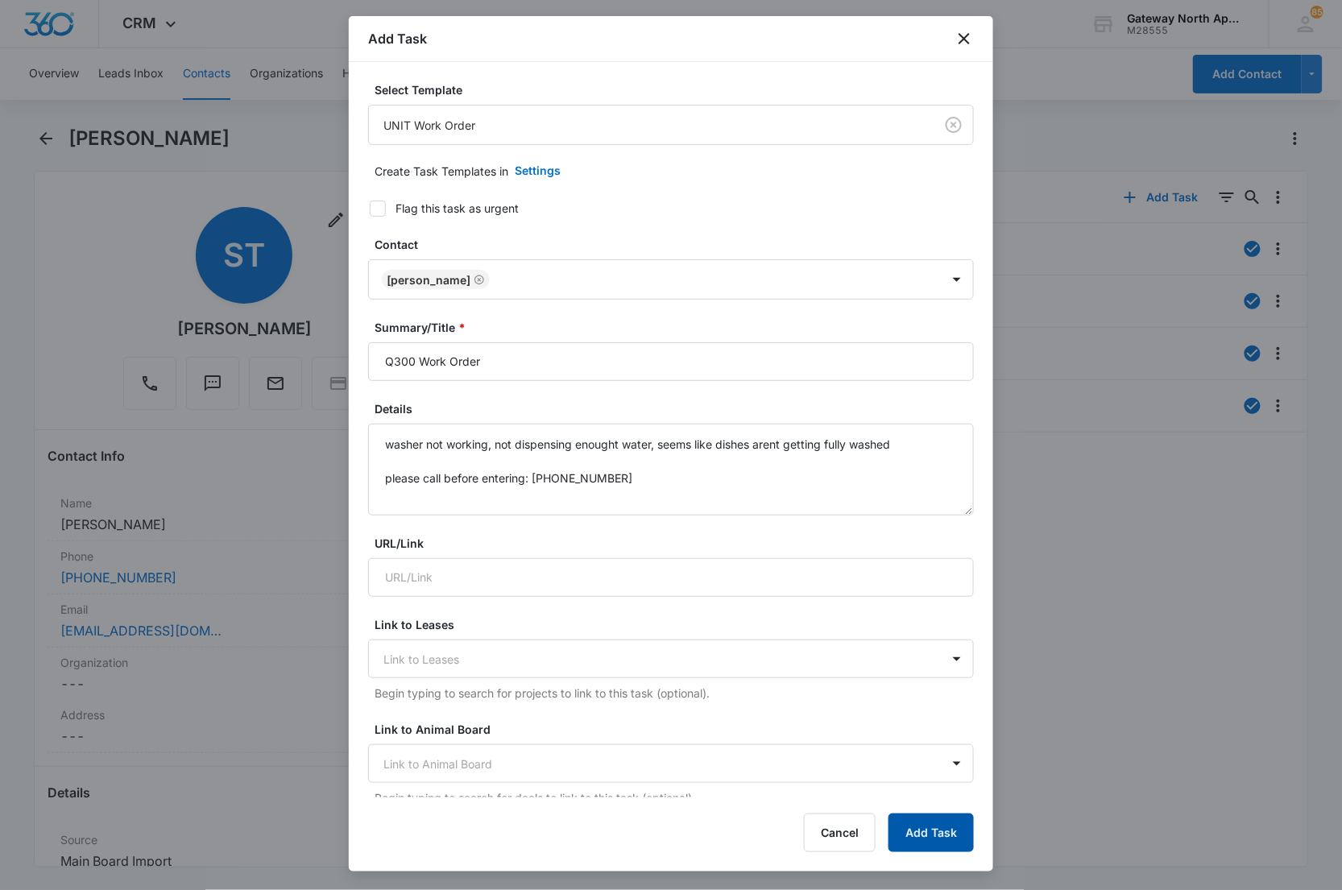
click at [934, 815] on button "Add Task" at bounding box center [931, 833] width 85 height 39
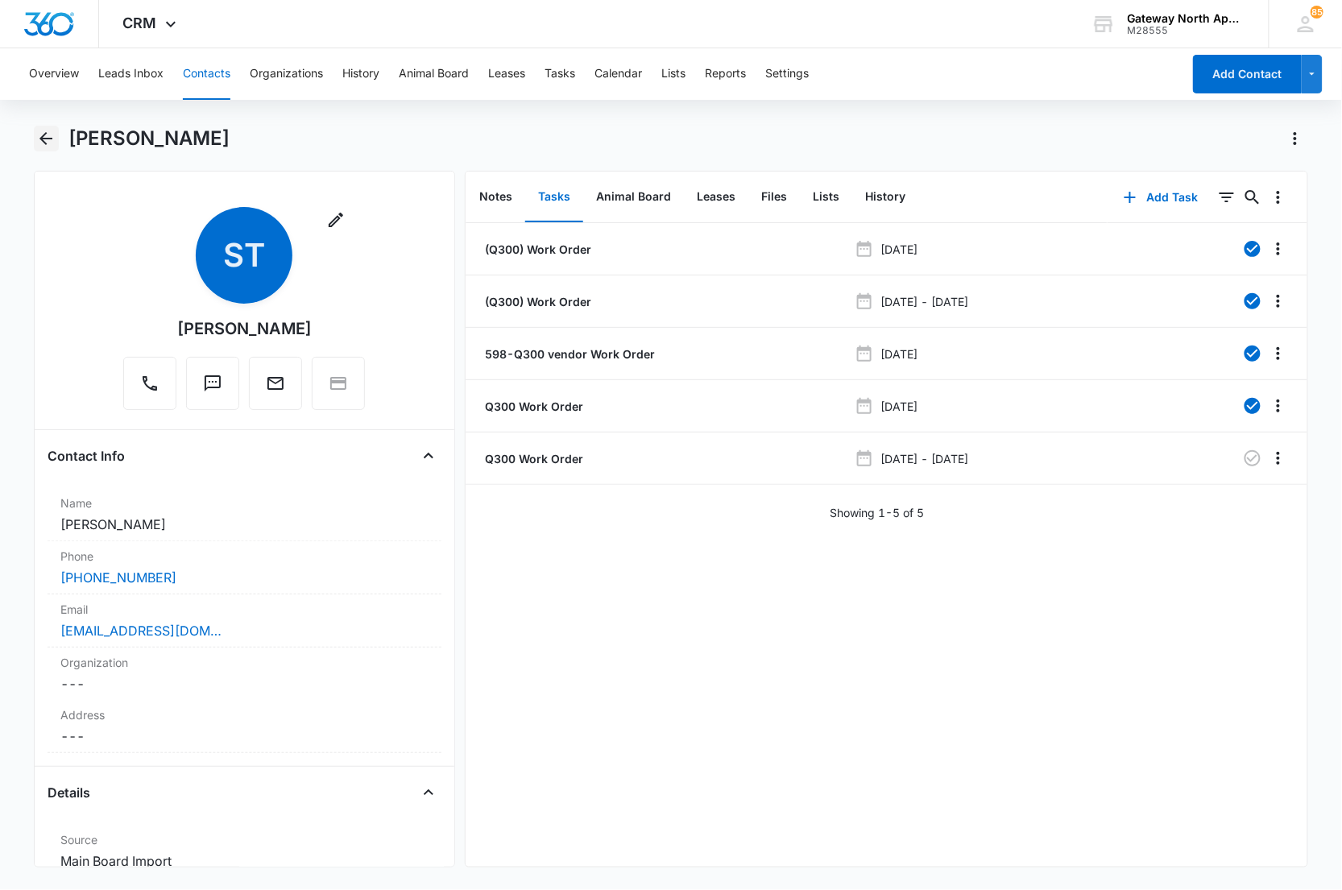
click at [45, 137] on icon "Back" at bounding box center [45, 138] width 19 height 19
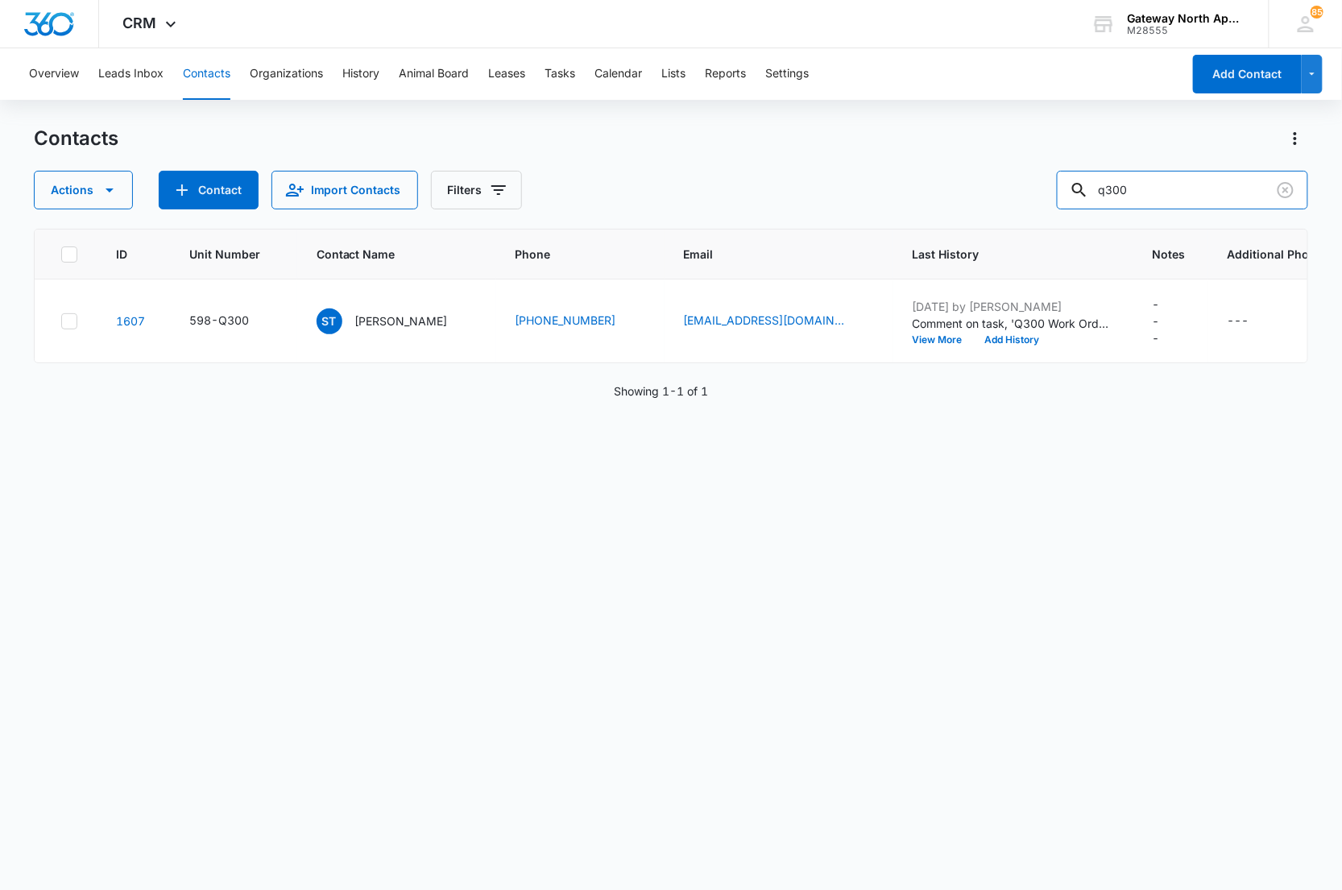
drag, startPoint x: 1170, startPoint y: 199, endPoint x: 1010, endPoint y: 205, distance: 159.6
click at [1010, 205] on div "Actions Contact Import Contacts Filters q300" at bounding box center [671, 190] width 1275 height 39
drag, startPoint x: 1134, startPoint y: 191, endPoint x: 947, endPoint y: 134, distance: 195.4
click at [971, 174] on div "Actions Contact Import Contacts Filters kusbel" at bounding box center [671, 190] width 1275 height 39
type input "f303"
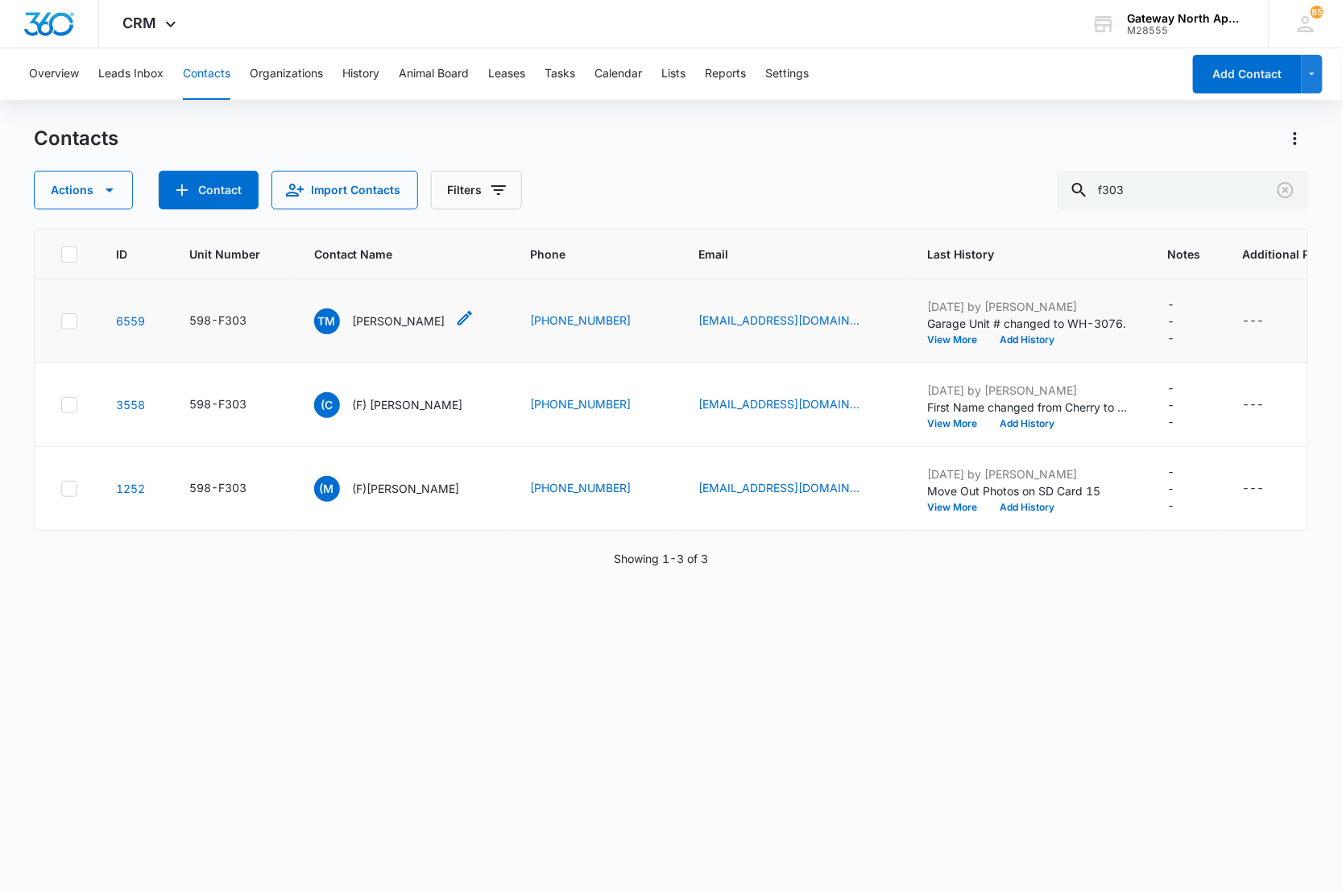
click at [371, 314] on p "[PERSON_NAME]" at bounding box center [399, 321] width 93 height 17
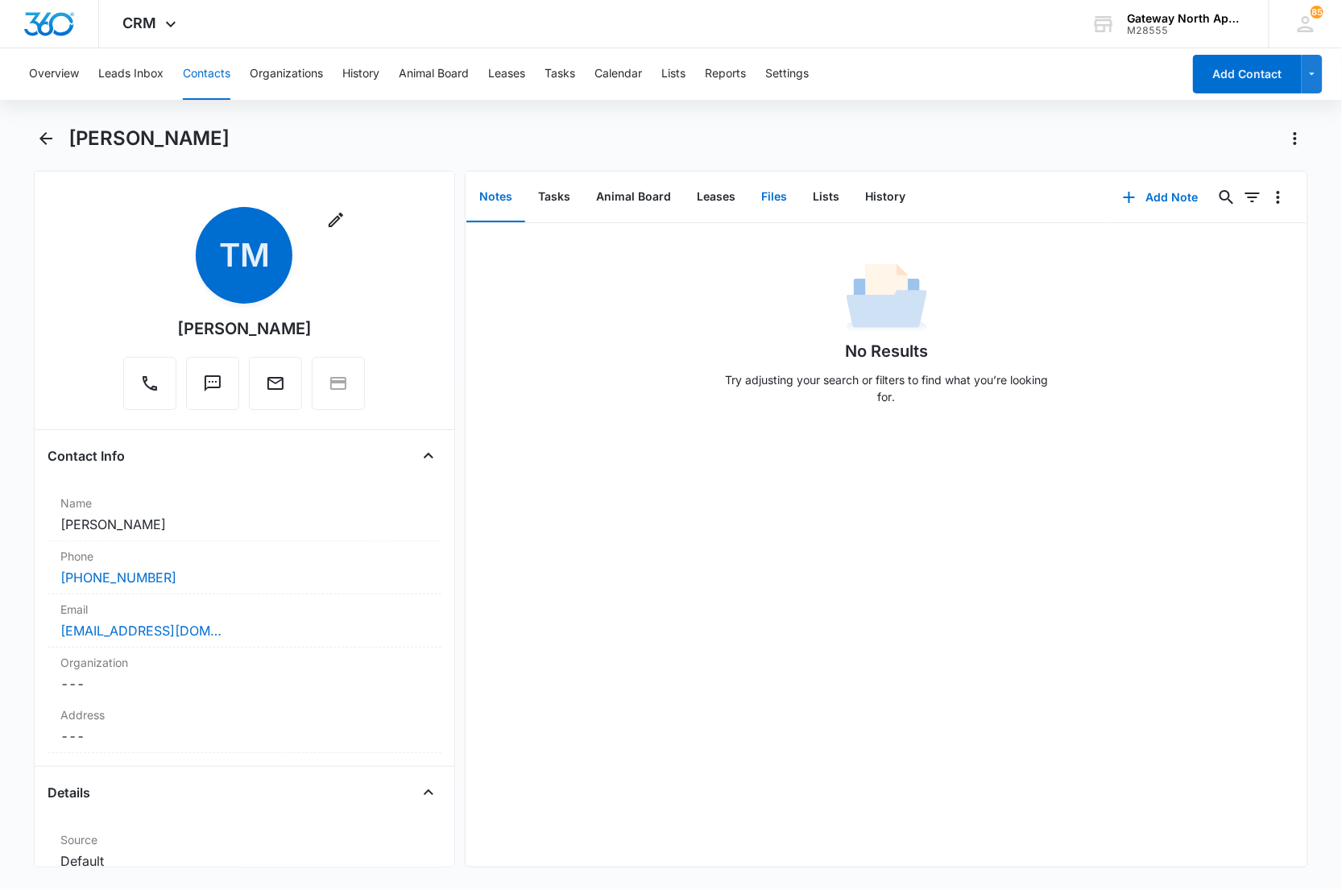
click at [770, 198] on button "Files" at bounding box center [774, 197] width 52 height 50
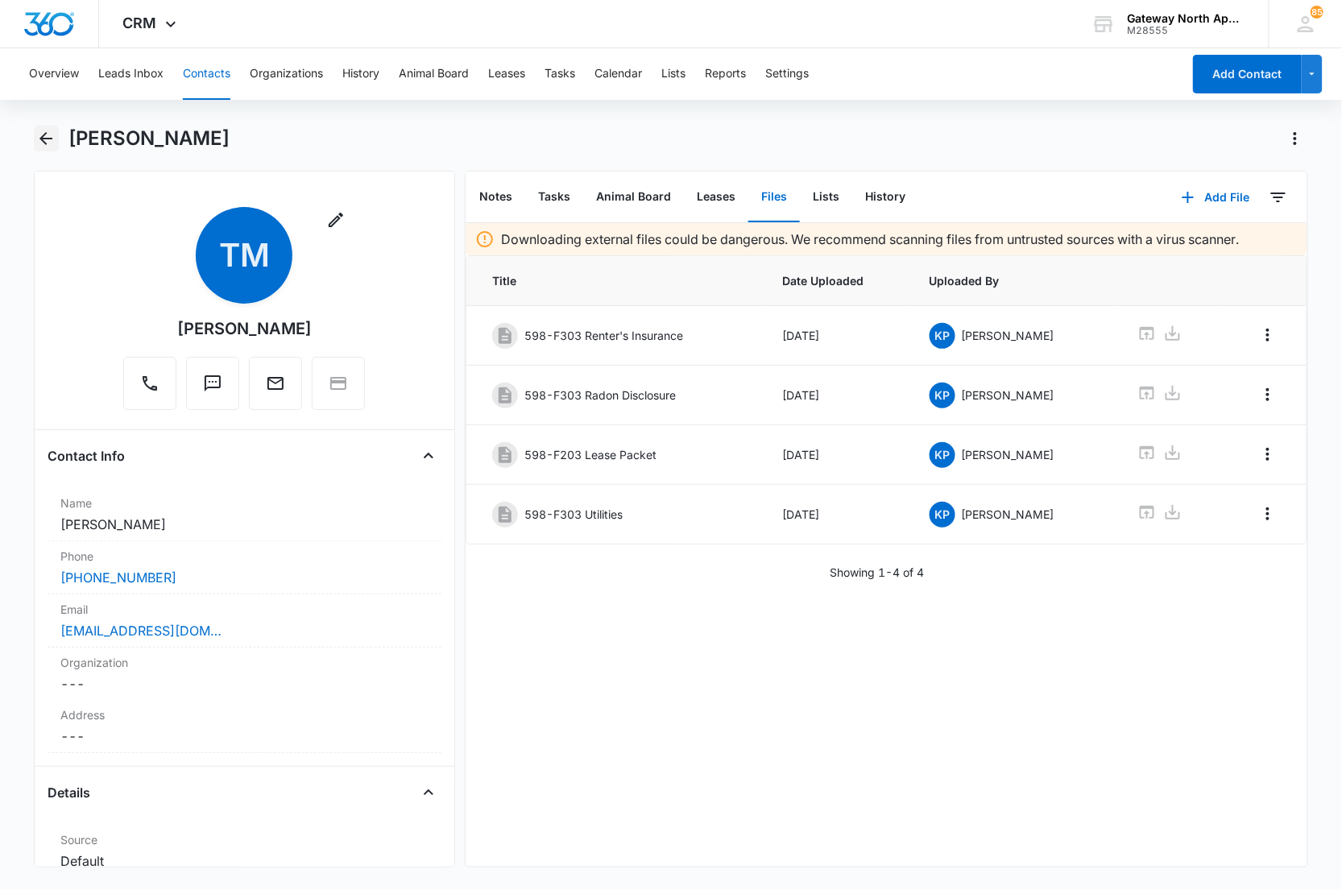
click at [58, 138] on button "Back" at bounding box center [46, 139] width 25 height 26
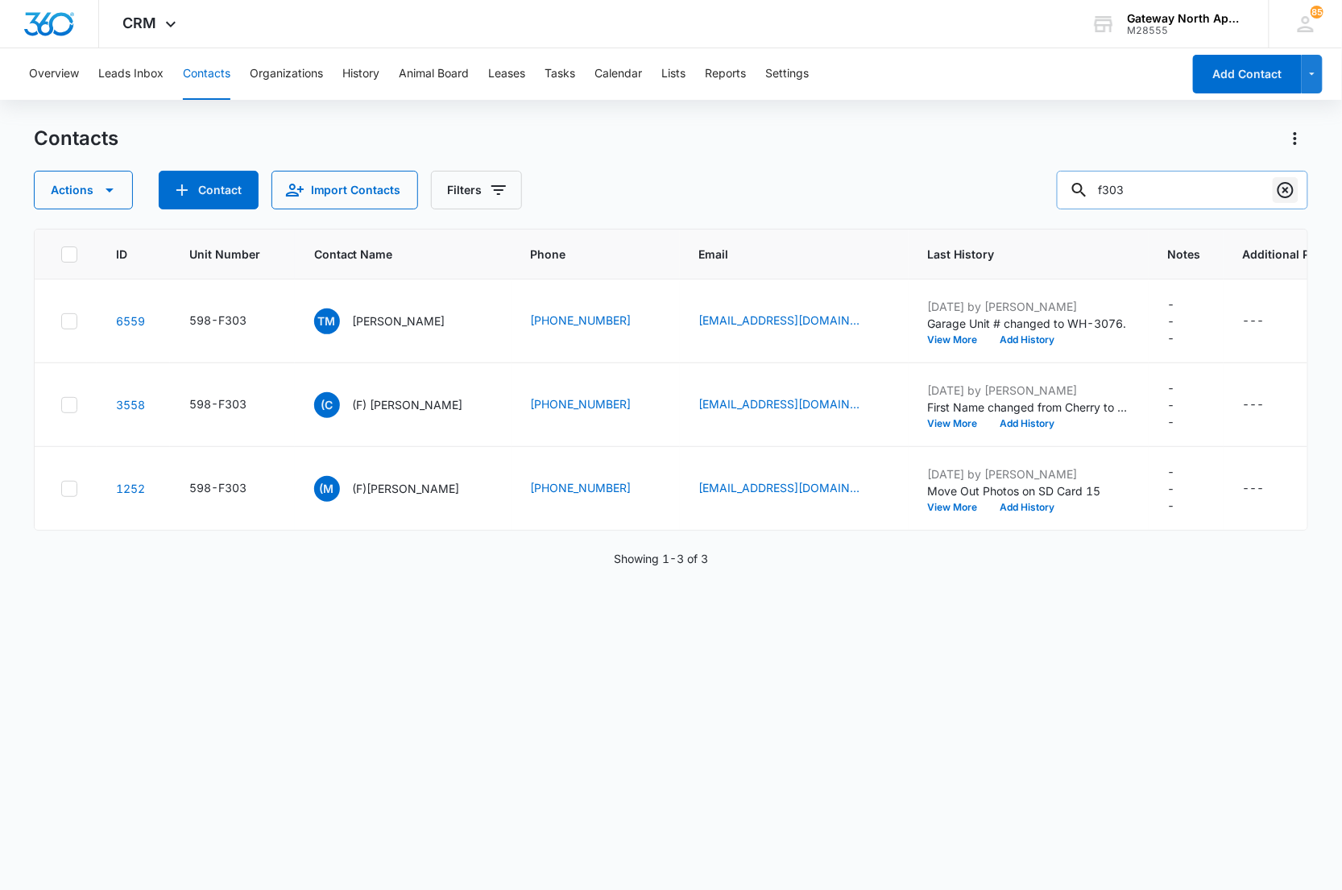
click at [1277, 193] on icon "Clear" at bounding box center [1285, 189] width 19 height 19
